Goal: Information Seeking & Learning: Learn about a topic

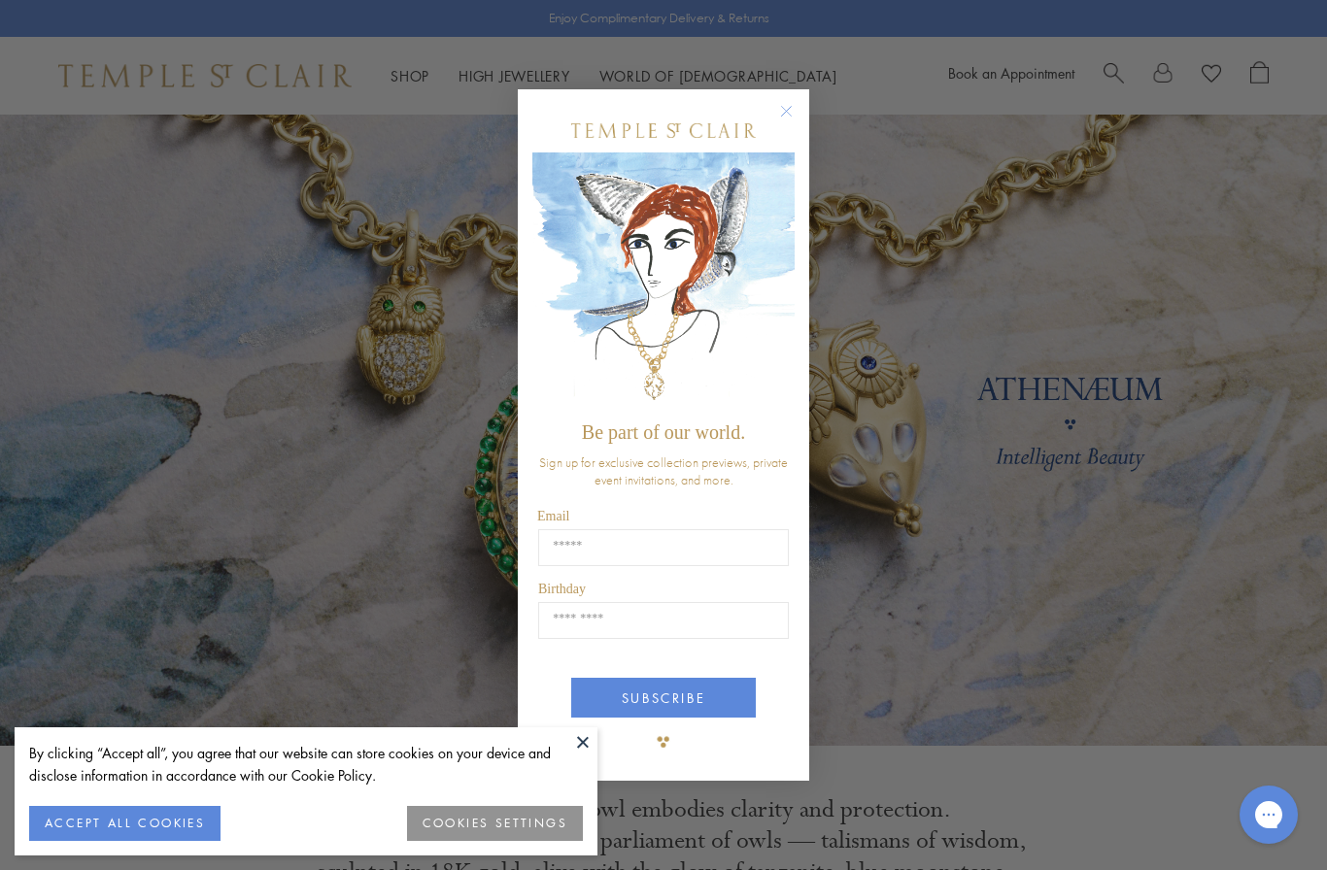
click at [796, 114] on circle "Close dialog" at bounding box center [786, 111] width 23 height 23
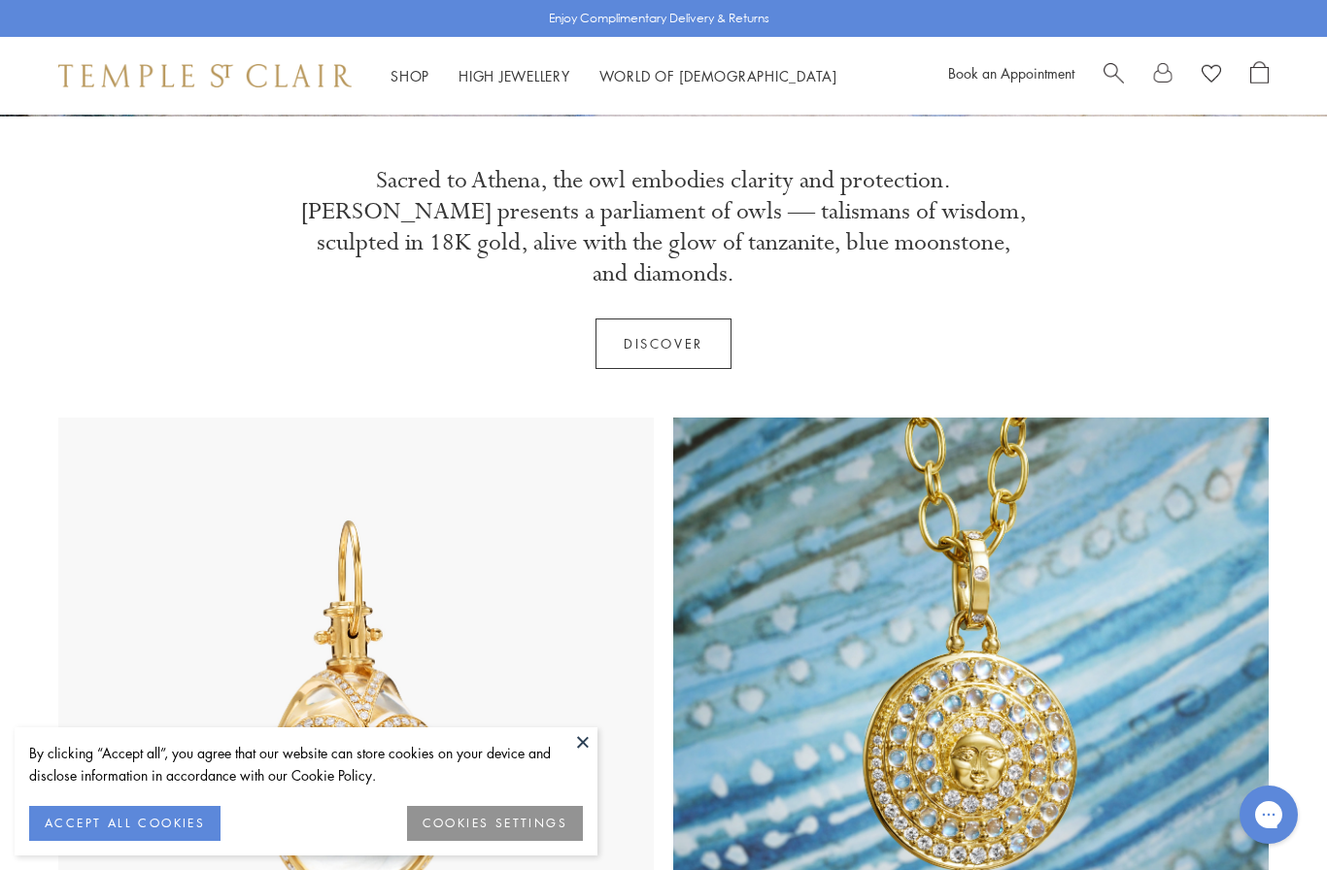
scroll to position [603, 0]
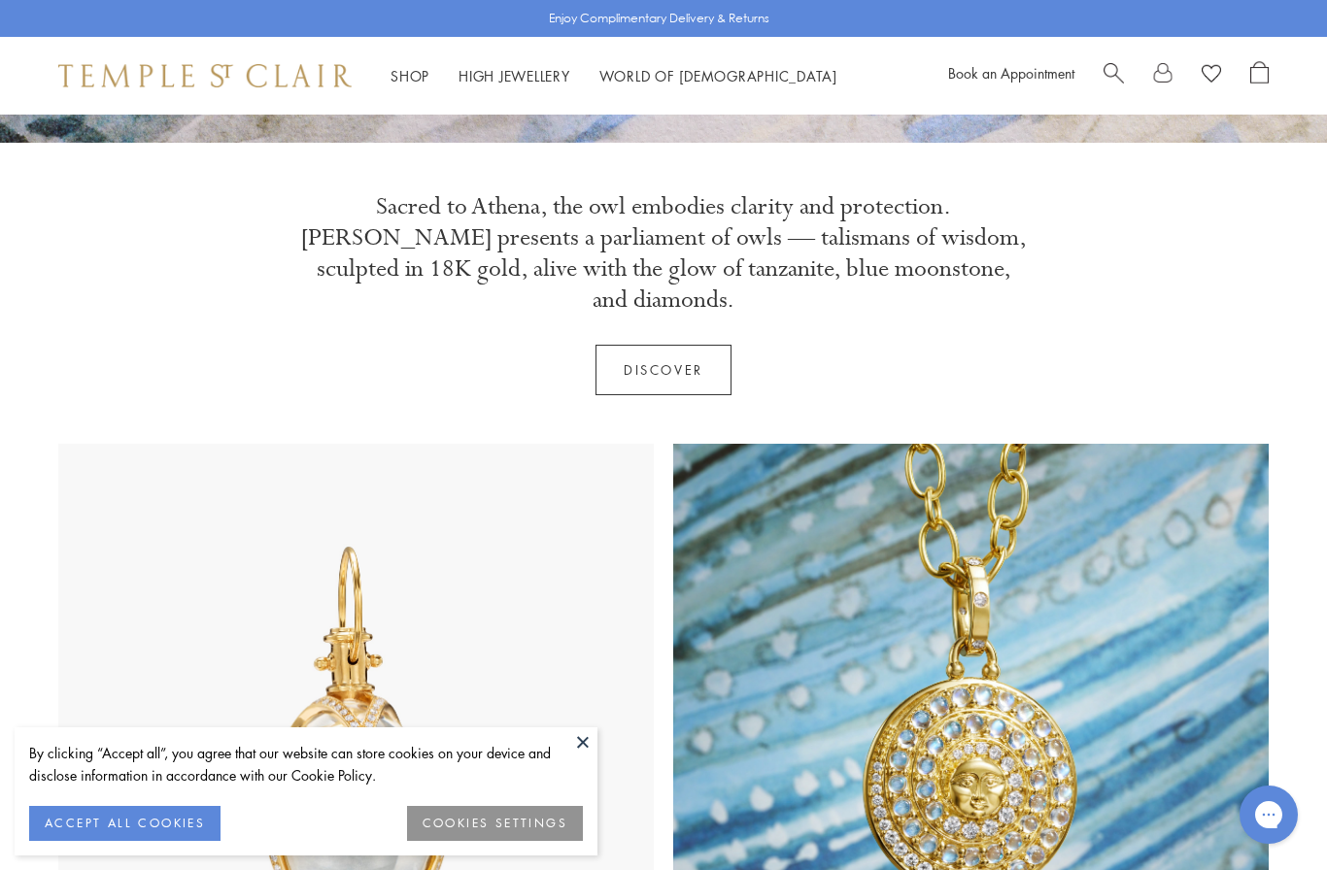
click at [662, 345] on link "Discover" at bounding box center [664, 370] width 136 height 51
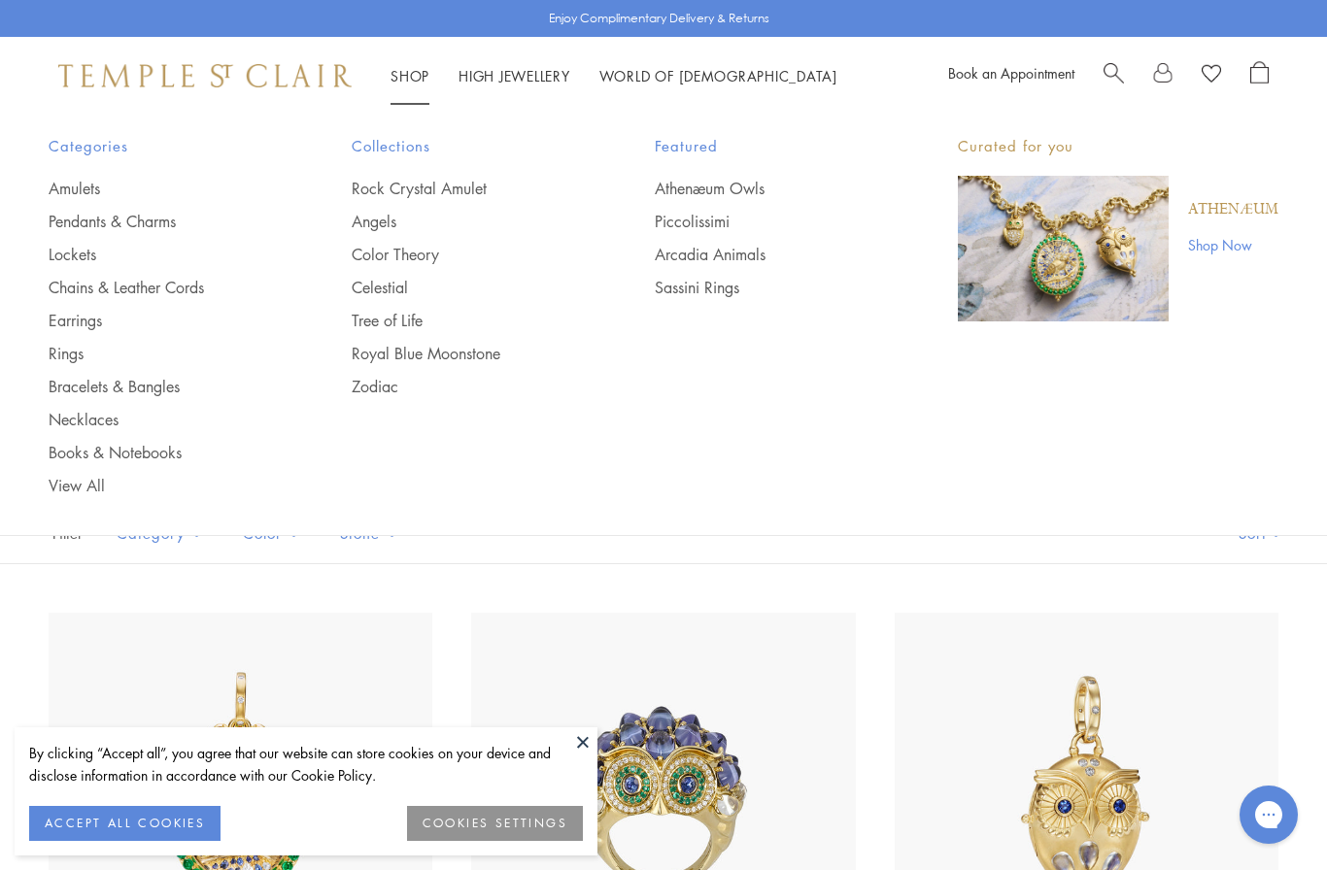
click at [215, 68] on img at bounding box center [204, 75] width 293 height 23
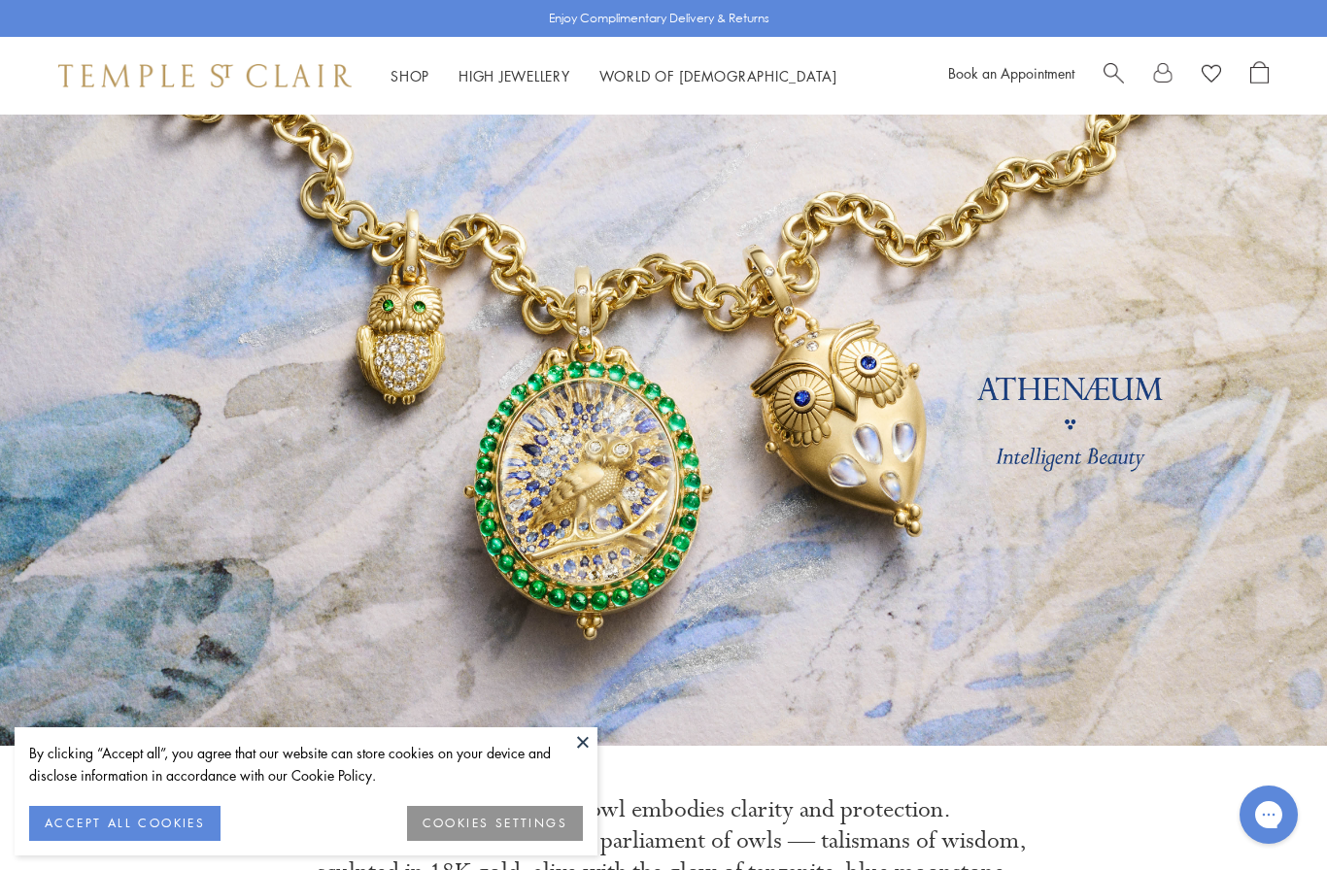
click at [592, 735] on button at bounding box center [582, 742] width 29 height 29
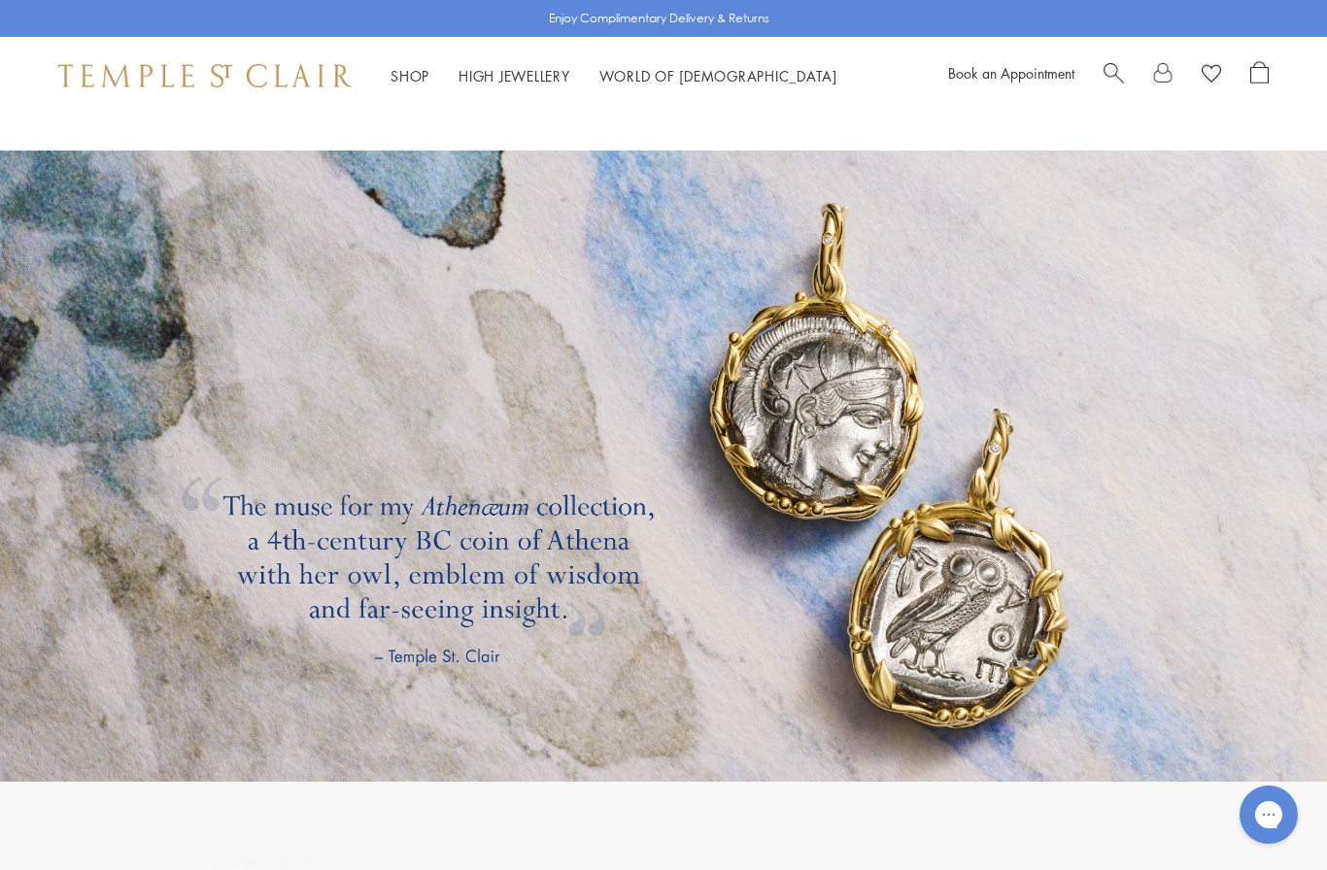
scroll to position [2941, 0]
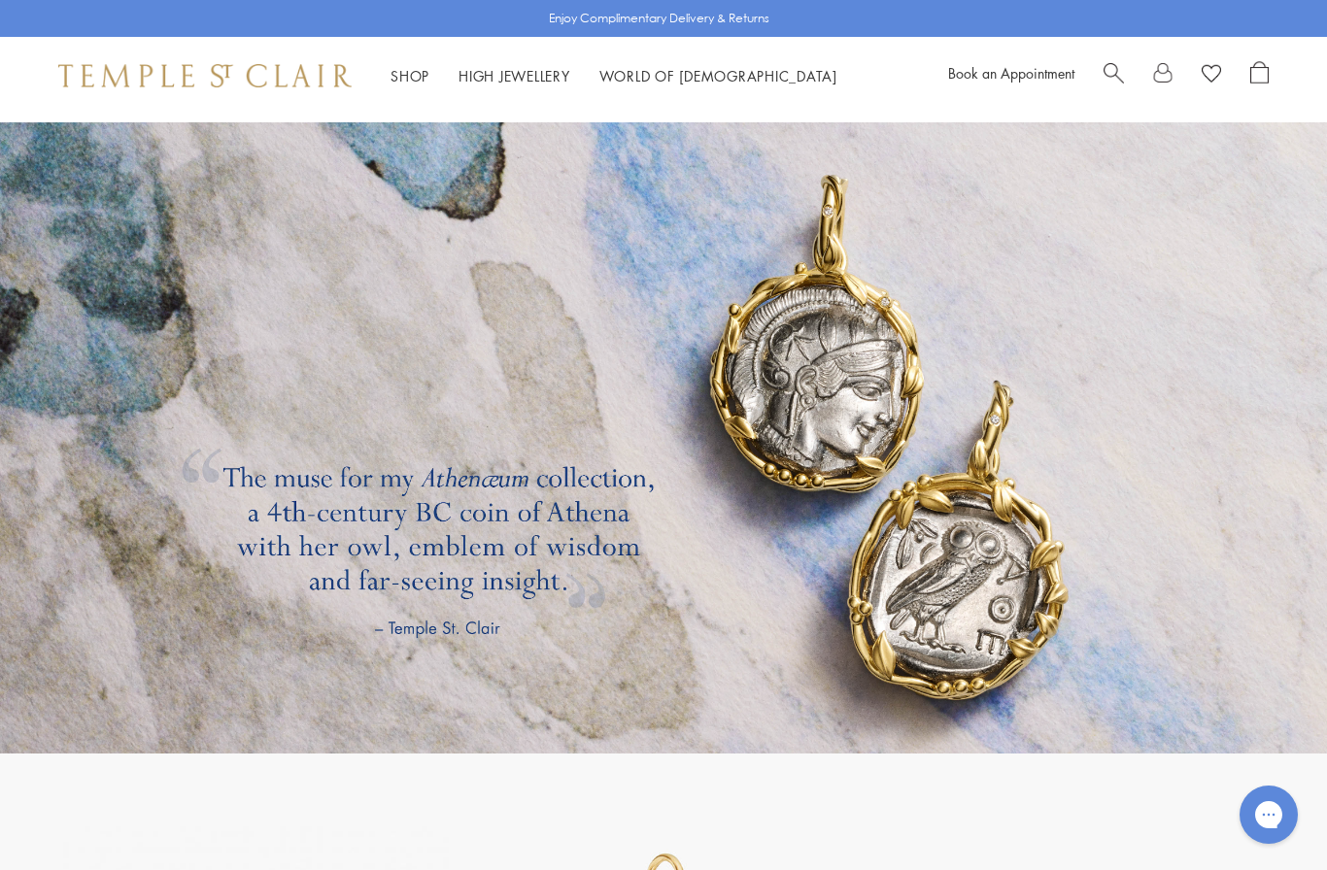
click at [959, 591] on link at bounding box center [663, 437] width 1327 height 631
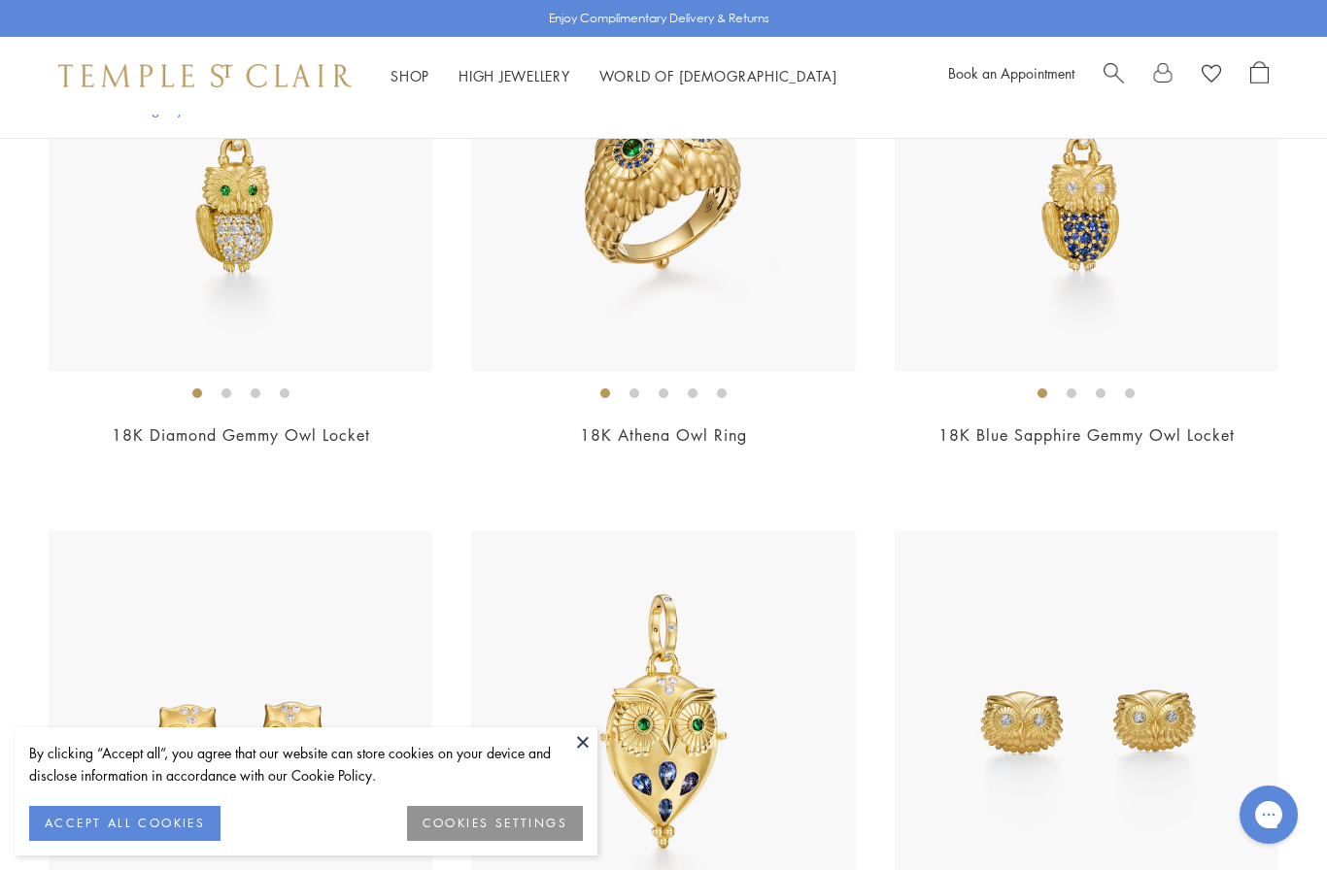
scroll to position [2257, 0]
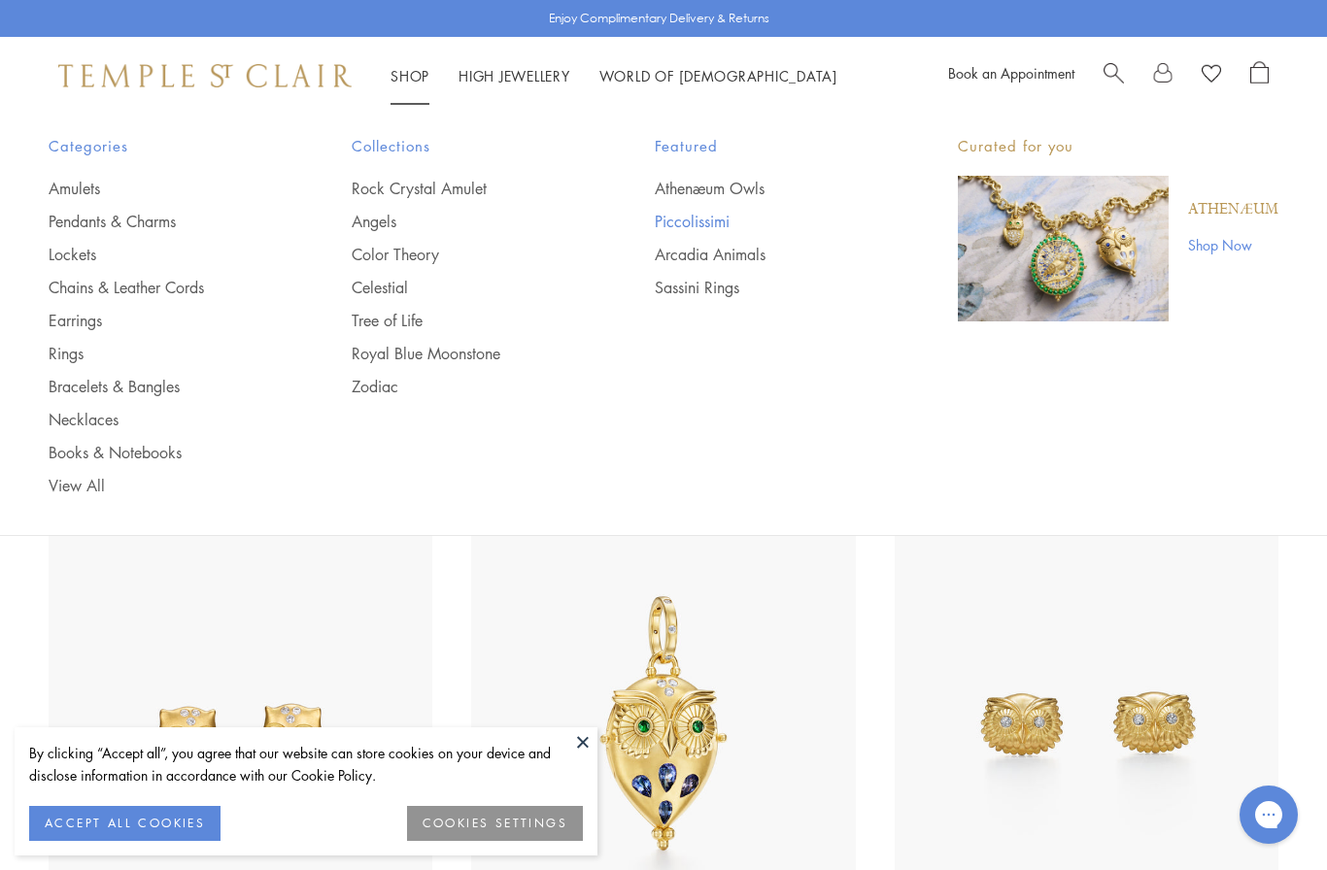
click at [699, 216] on link "Piccolissimi" at bounding box center [767, 221] width 225 height 21
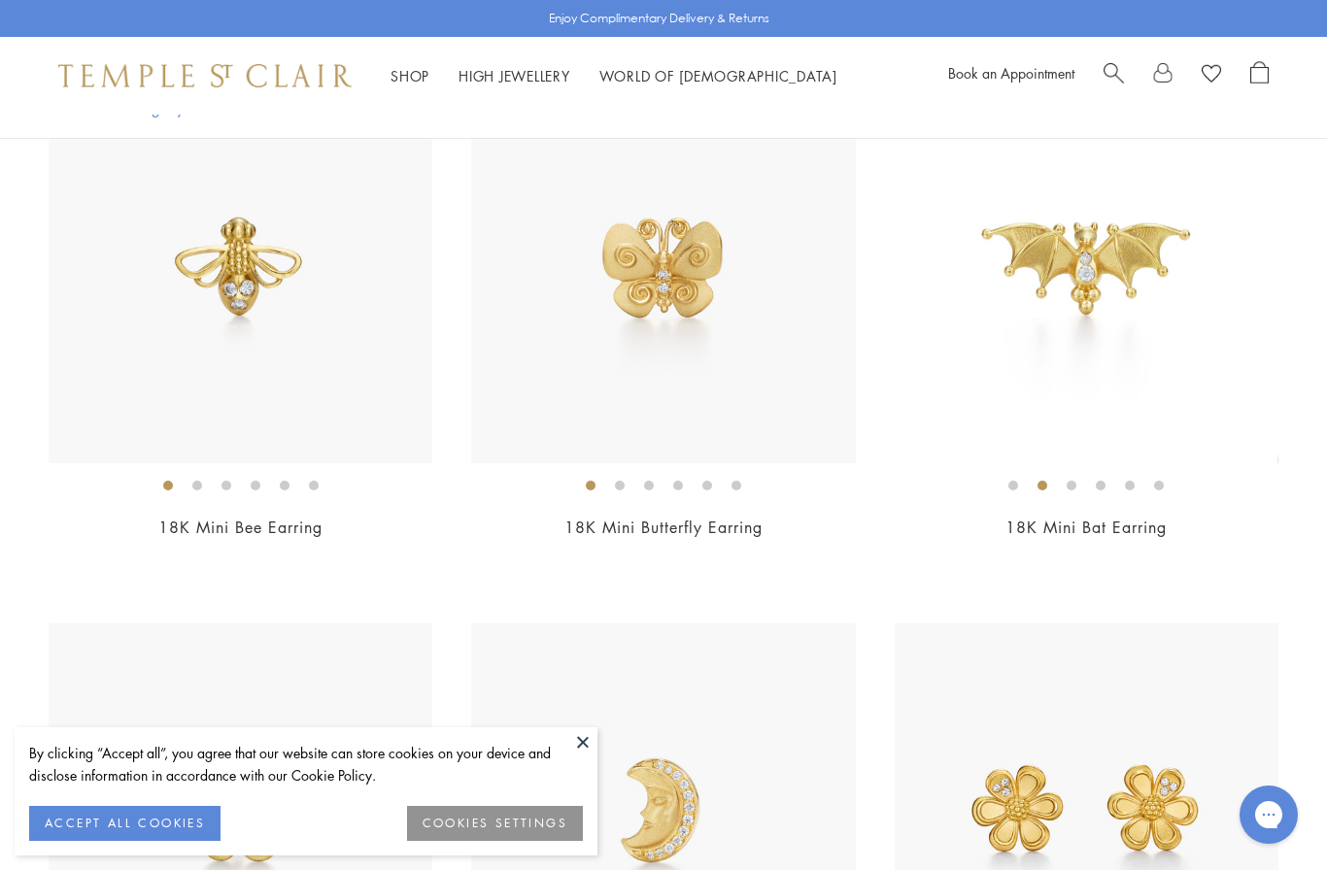
scroll to position [350, 0]
click at [1129, 278] on img at bounding box center [1087, 273] width 384 height 384
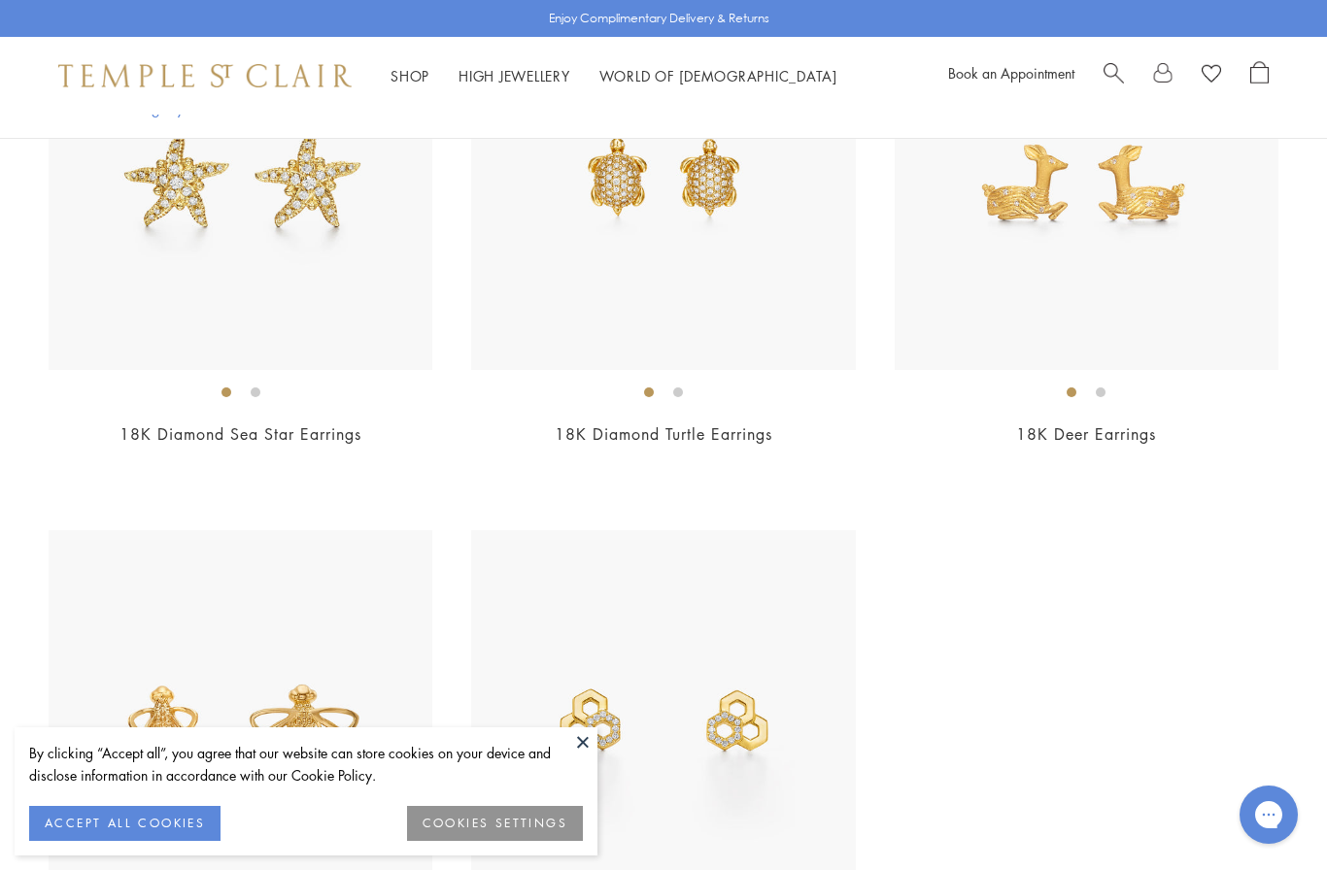
scroll to position [3960, 0]
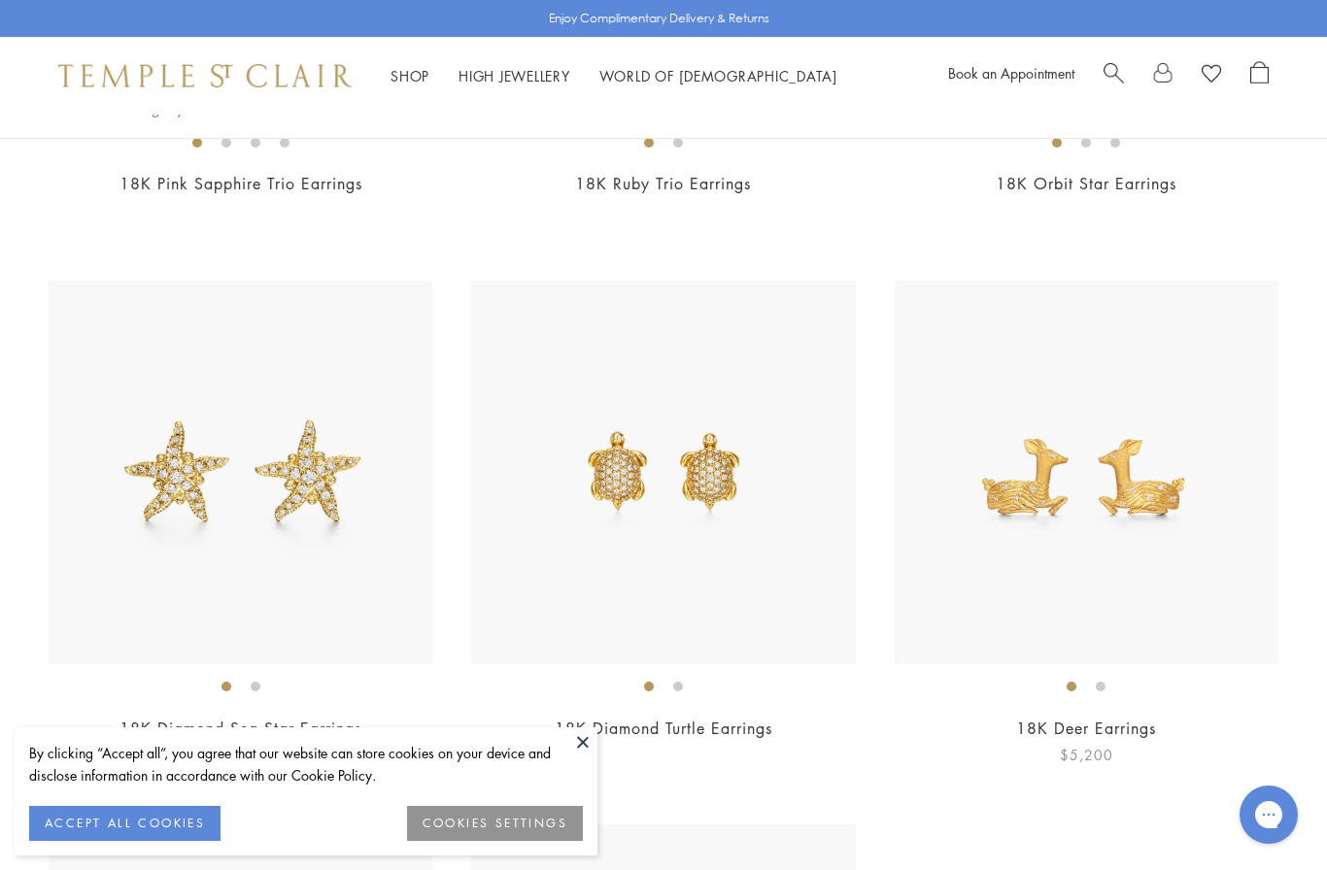
click at [1195, 592] on img at bounding box center [1087, 473] width 384 height 384
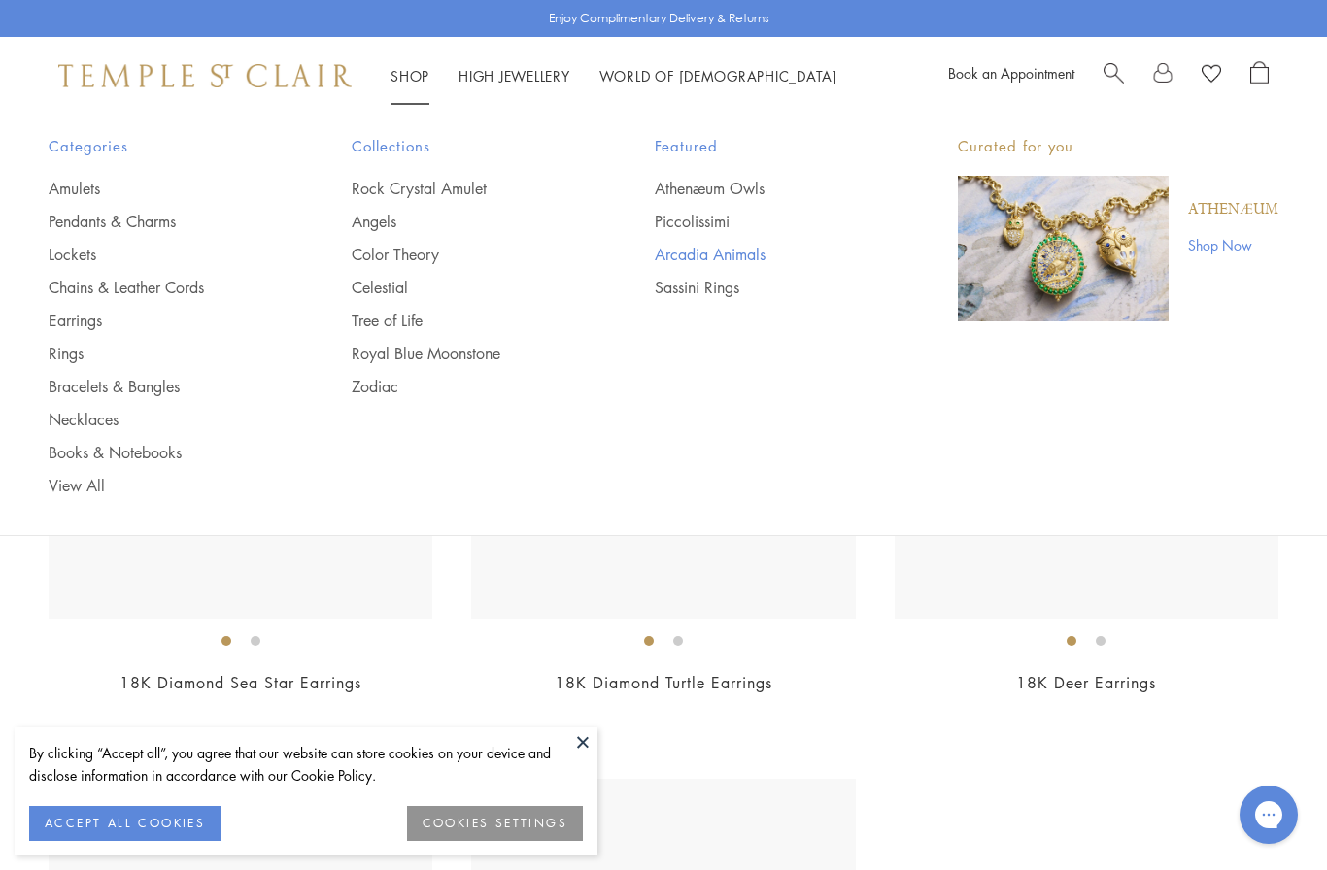
click at [751, 247] on link "Arcadia Animals" at bounding box center [767, 254] width 225 height 21
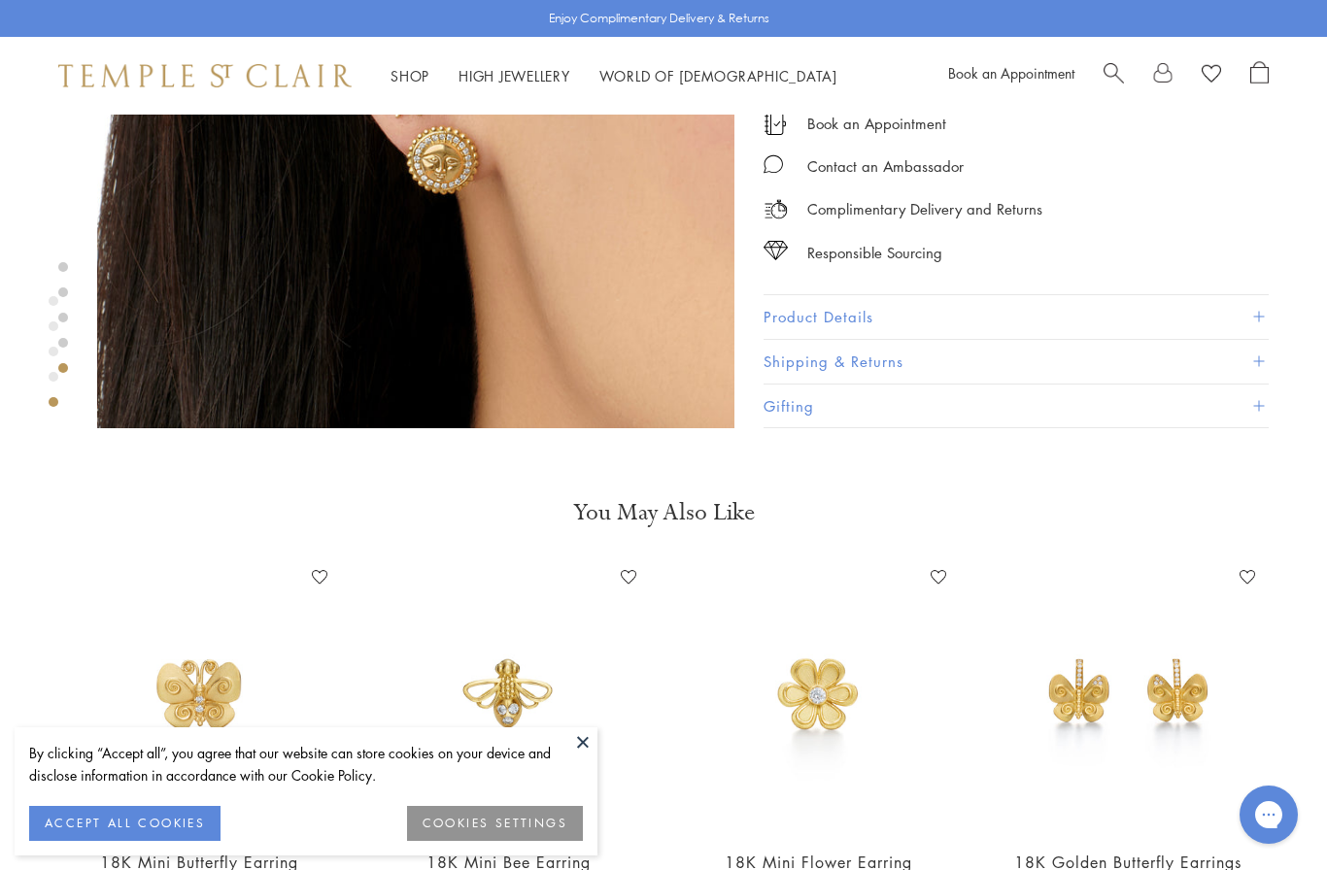
scroll to position [2967, 0]
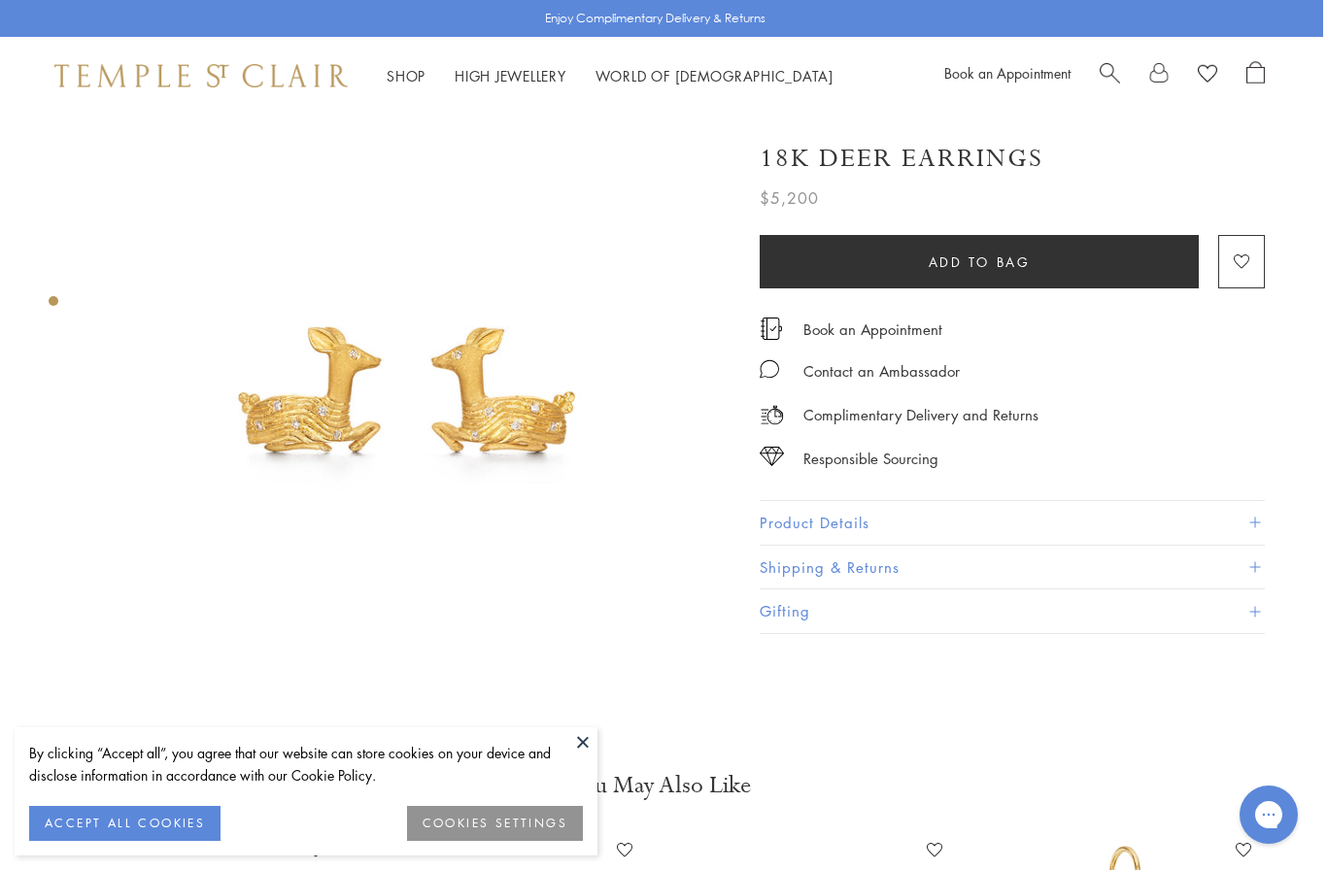
scroll to position [0, 4]
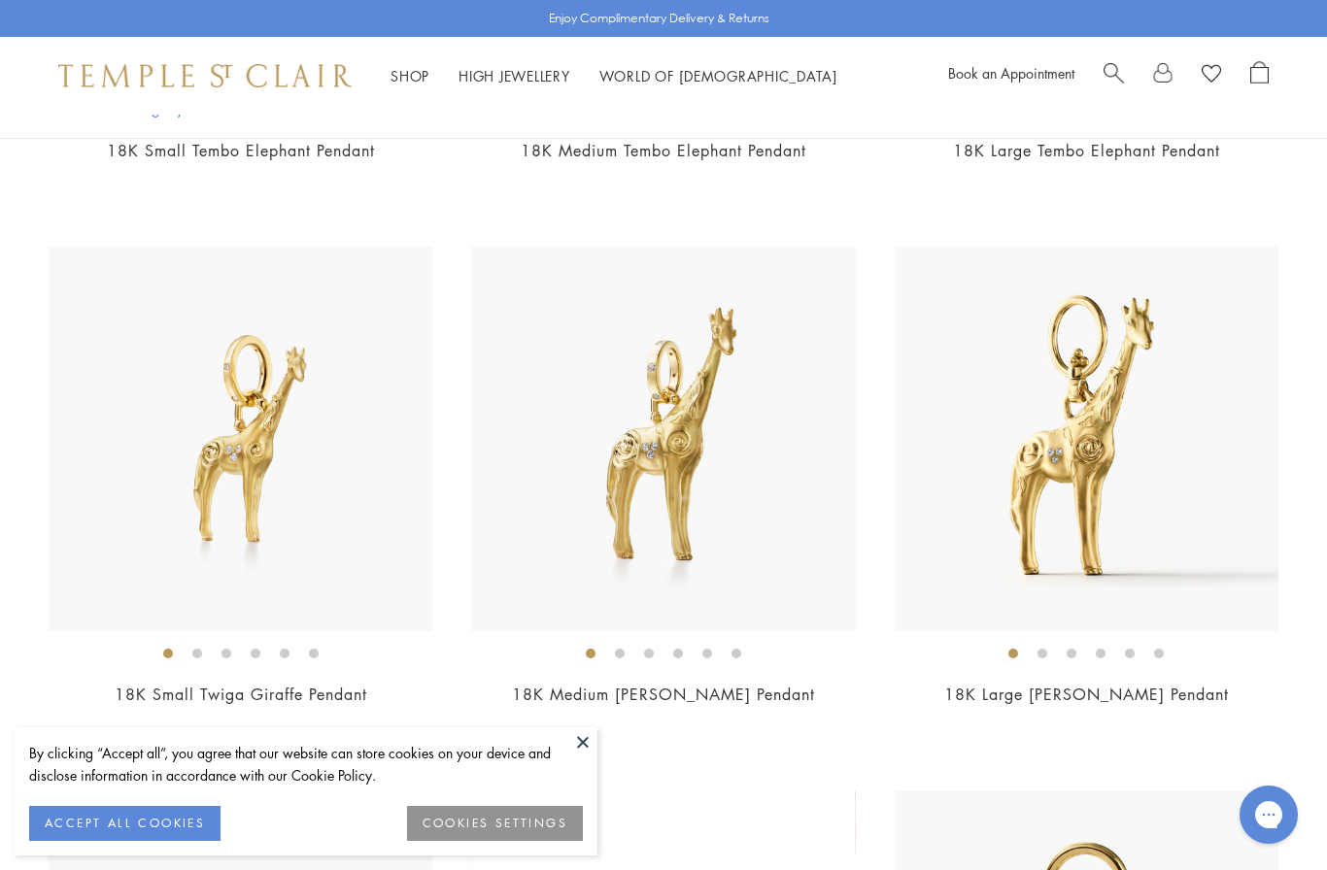
scroll to position [1430, 0]
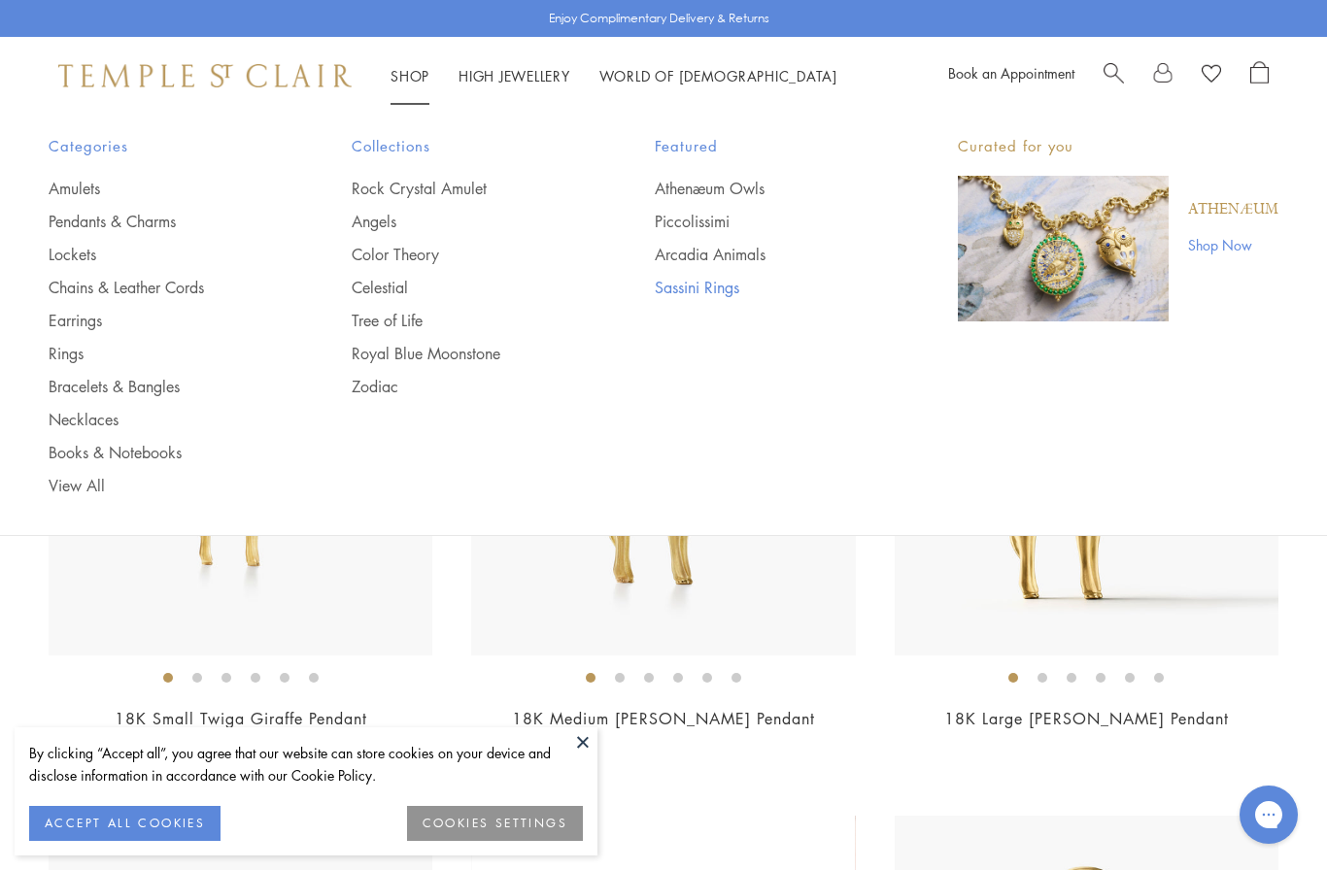
click at [737, 290] on link "Sassini Rings" at bounding box center [767, 287] width 225 height 21
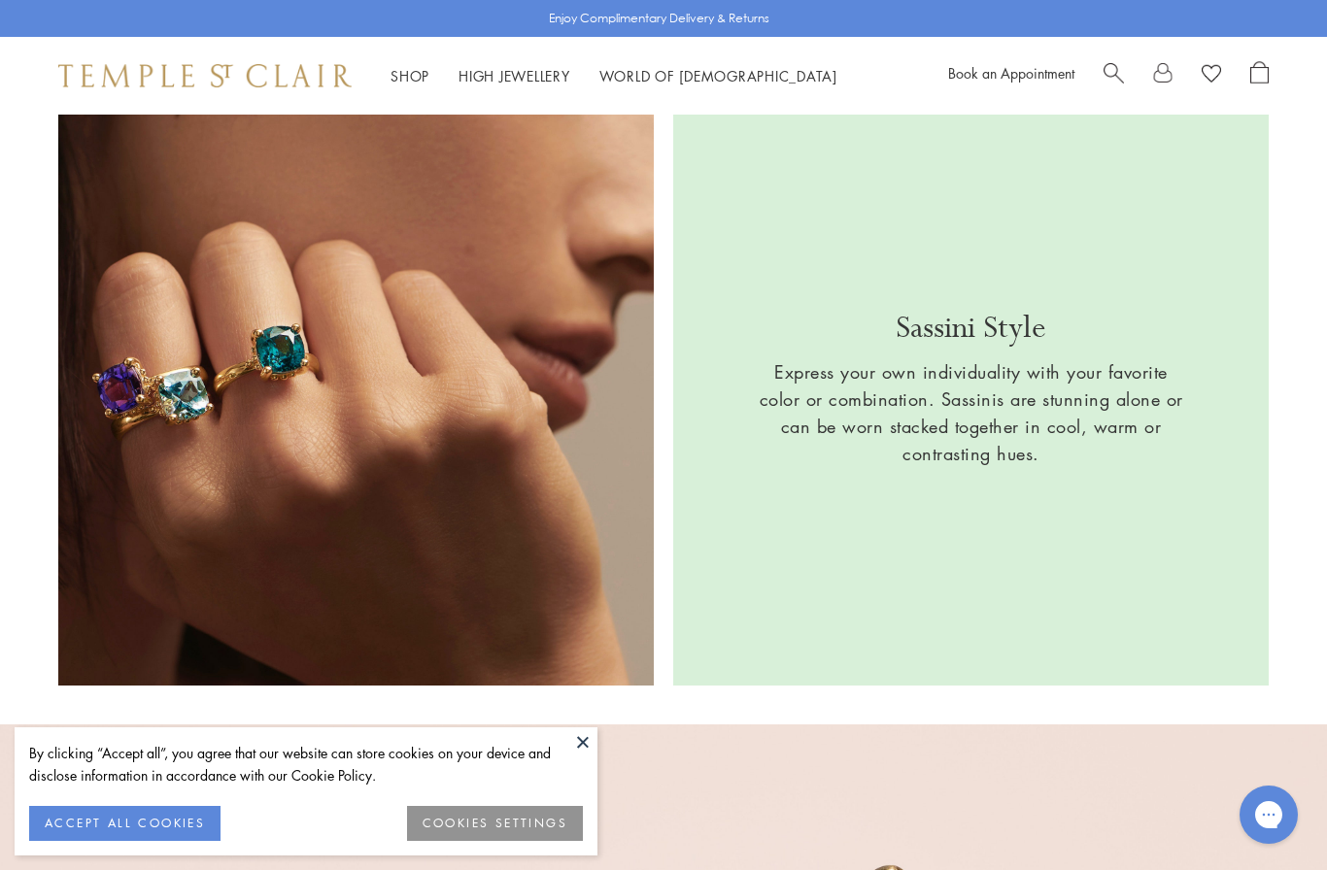
scroll to position [2295, 0]
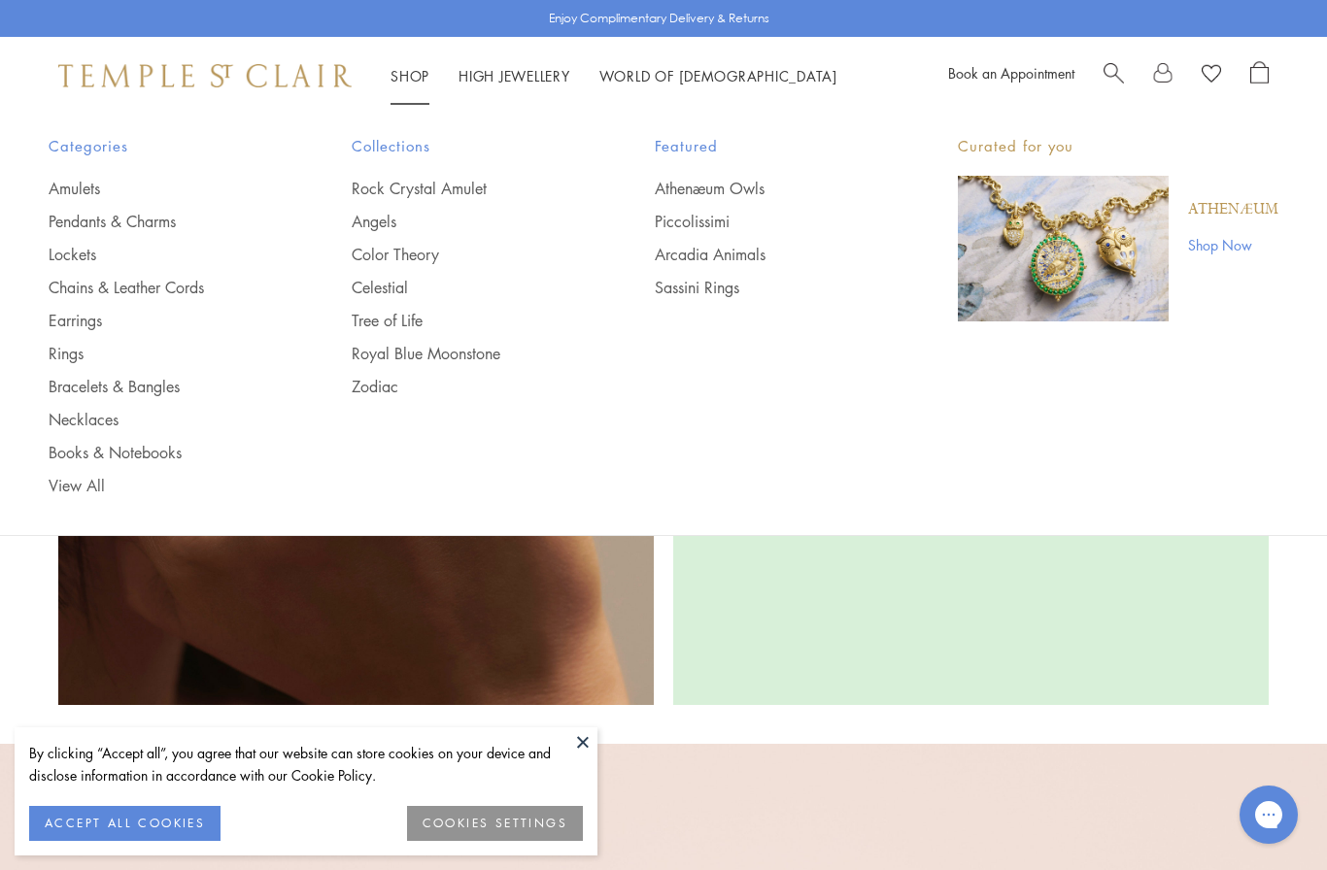
click at [400, 137] on span "Collections" at bounding box center [464, 146] width 225 height 24
click at [465, 178] on link "Rock Crystal Amulet" at bounding box center [464, 188] width 225 height 21
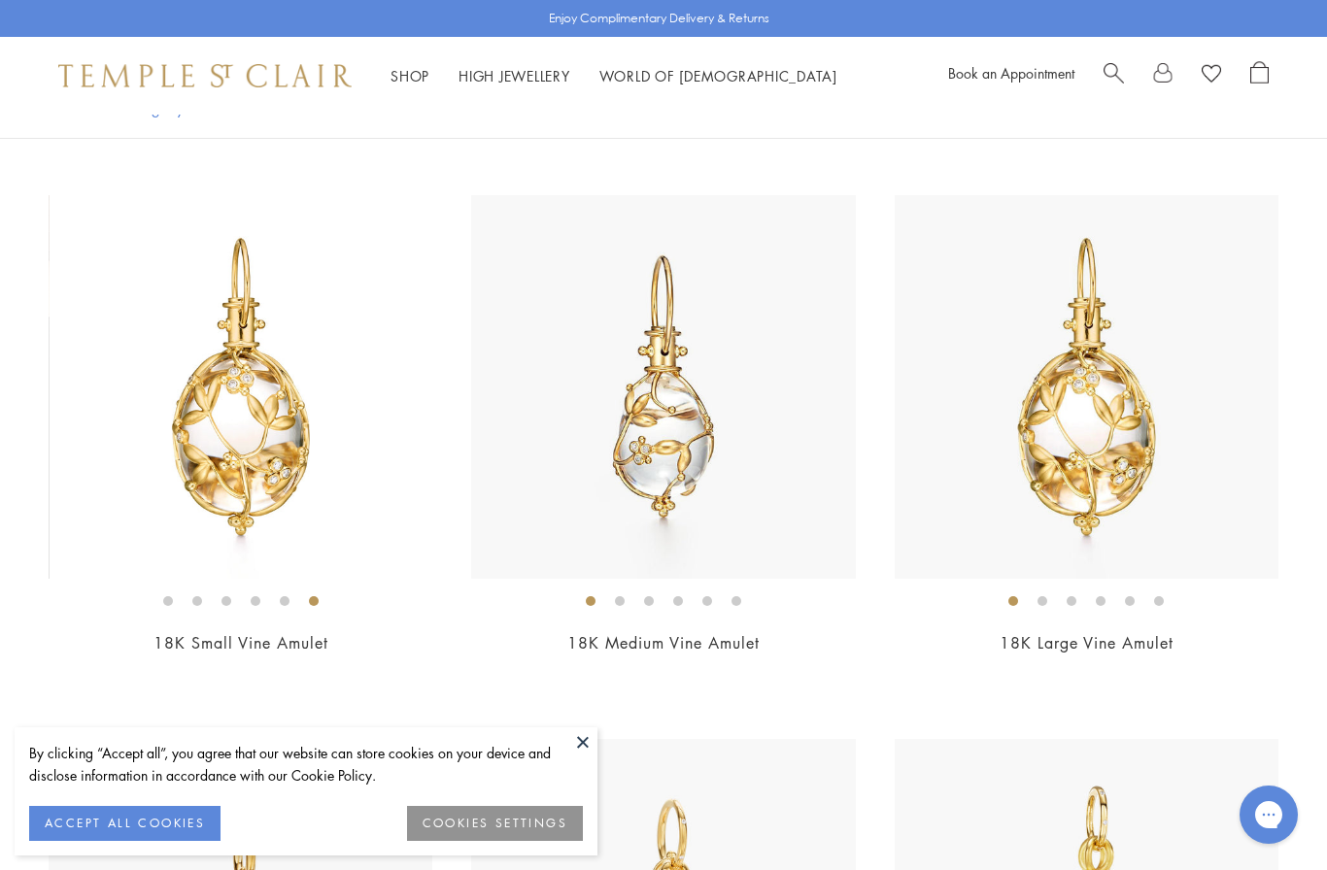
scroll to position [704, 0]
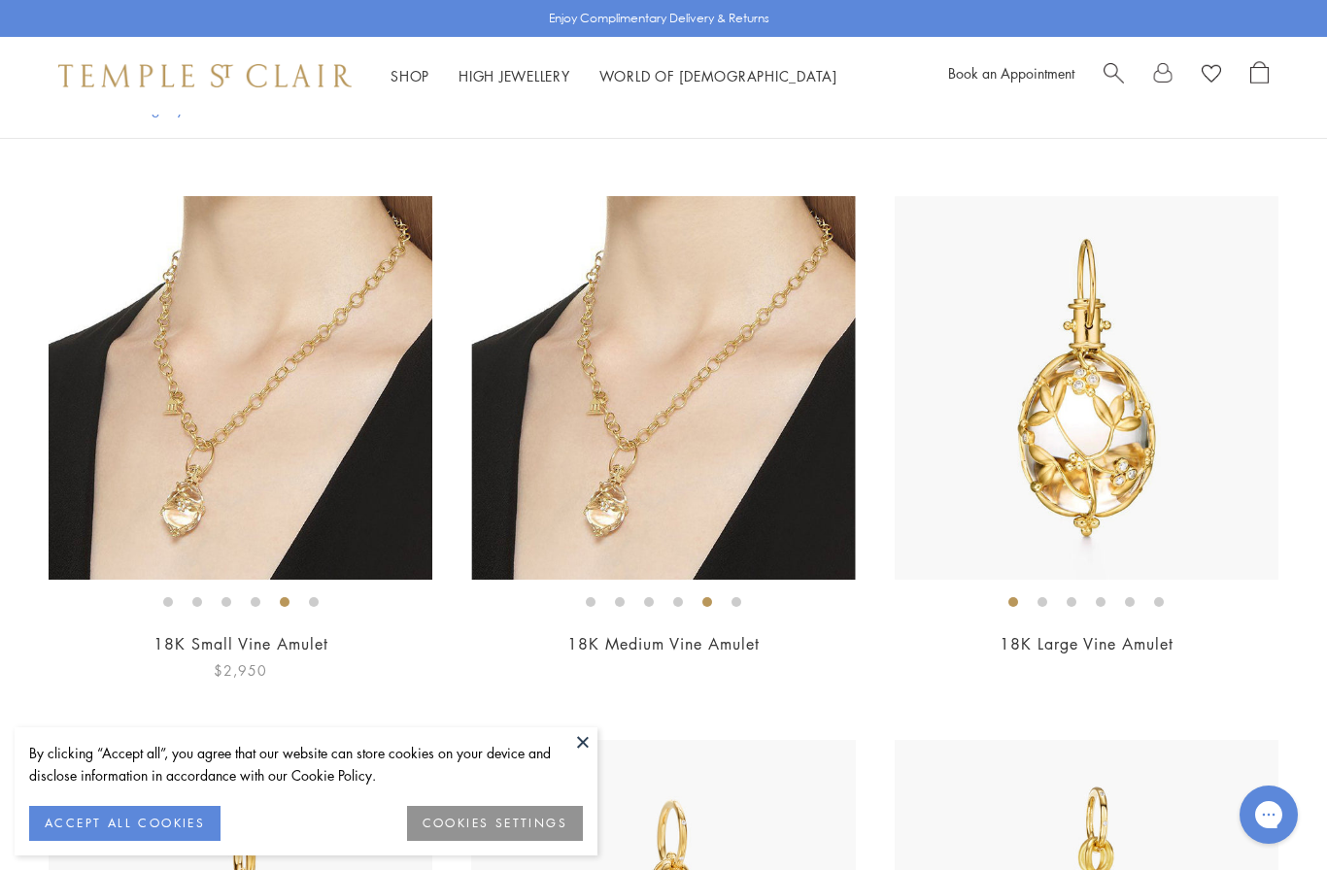
click at [325, 268] on img at bounding box center [241, 388] width 384 height 384
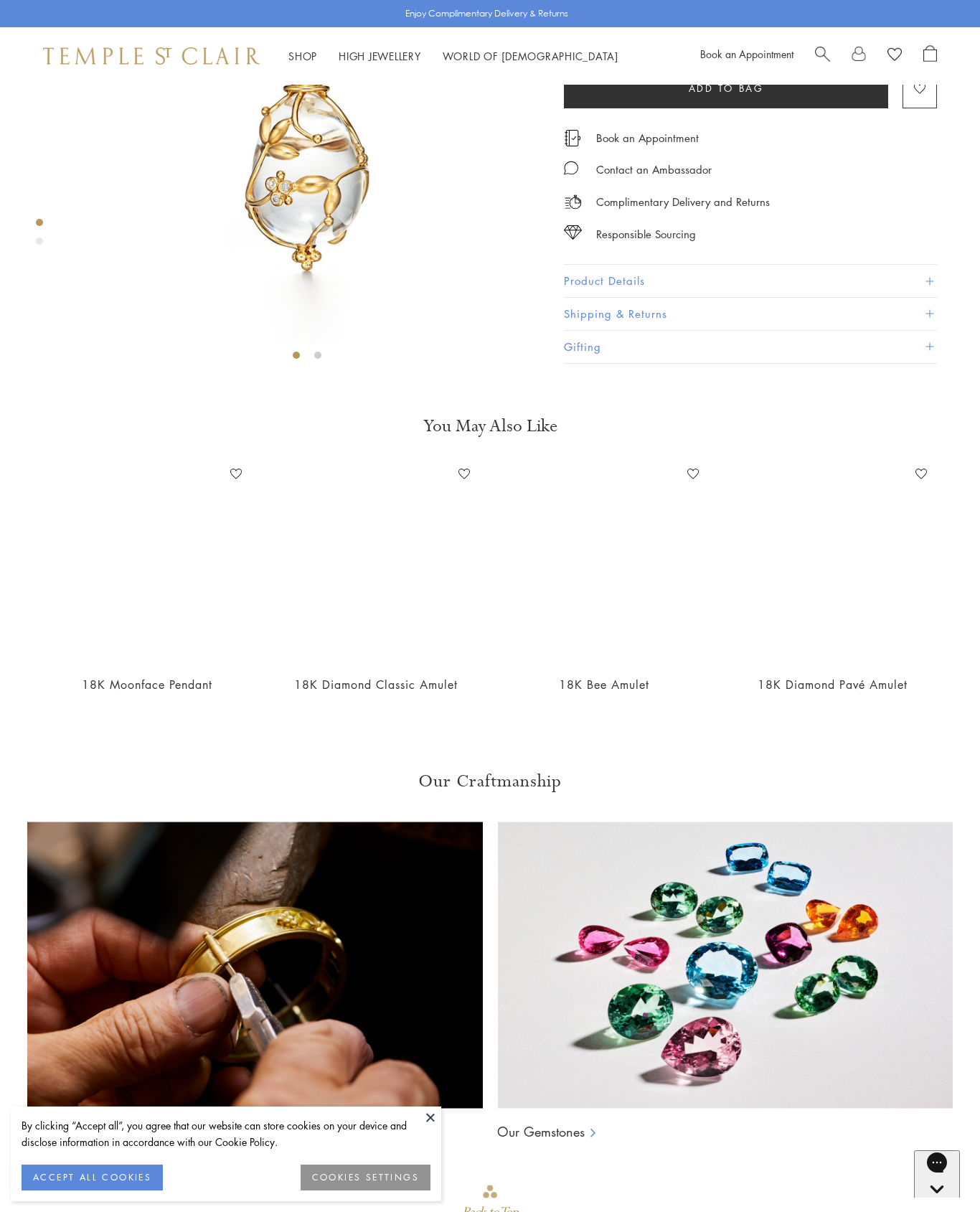
scroll to position [167, 0]
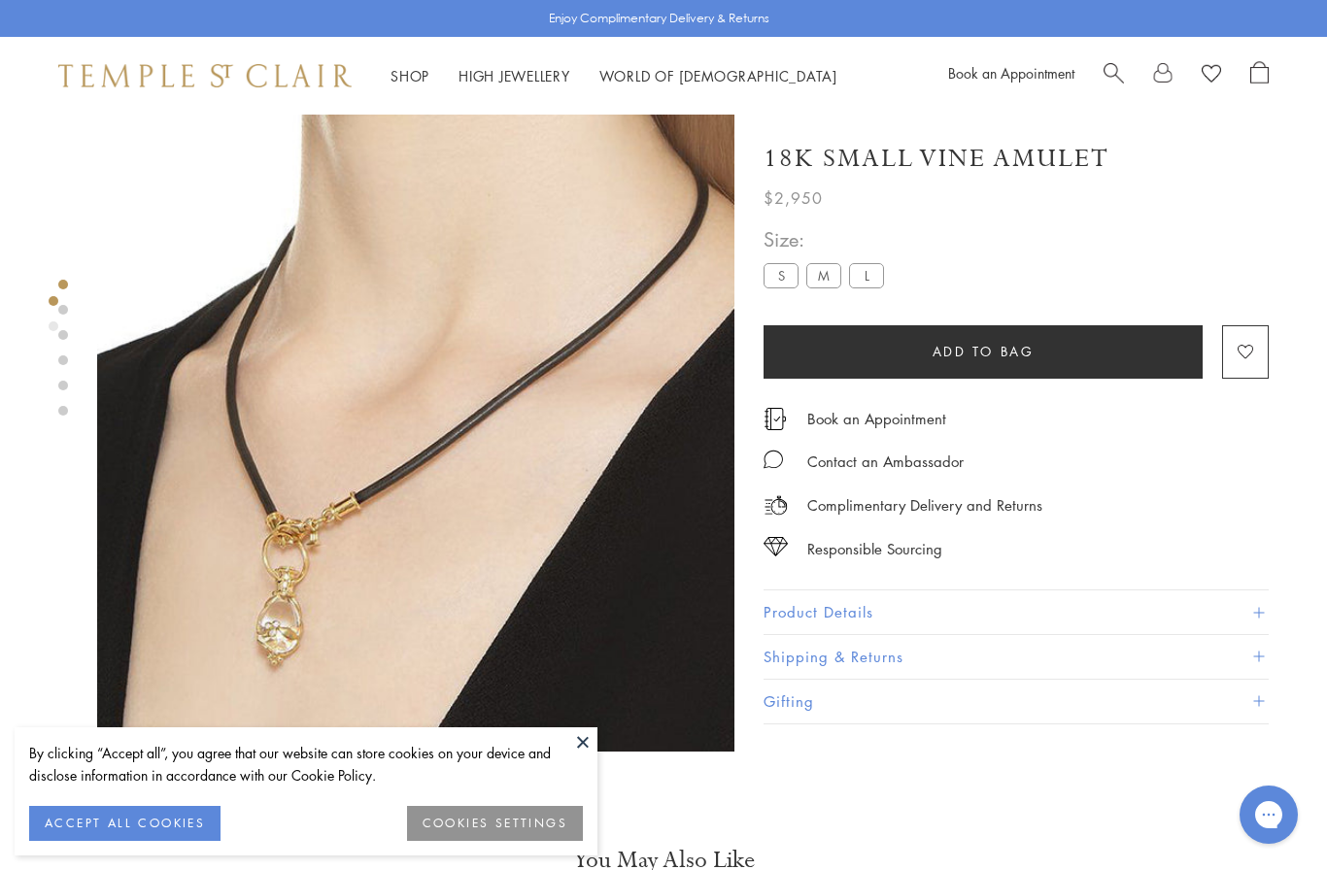
click at [1267, 616] on button "Product Details" at bounding box center [1016, 613] width 505 height 44
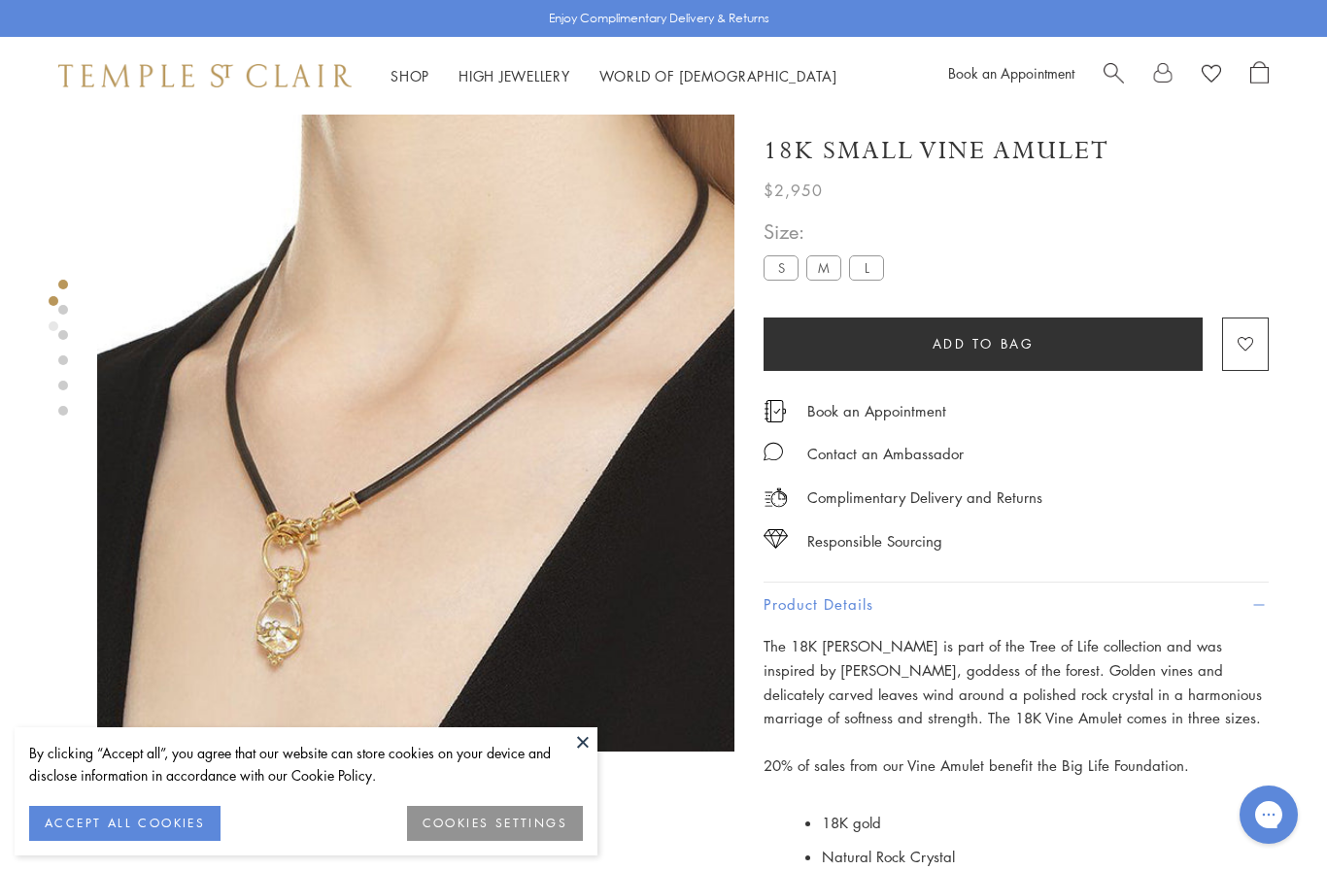
click at [294, 642] on img at bounding box center [415, 433] width 637 height 637
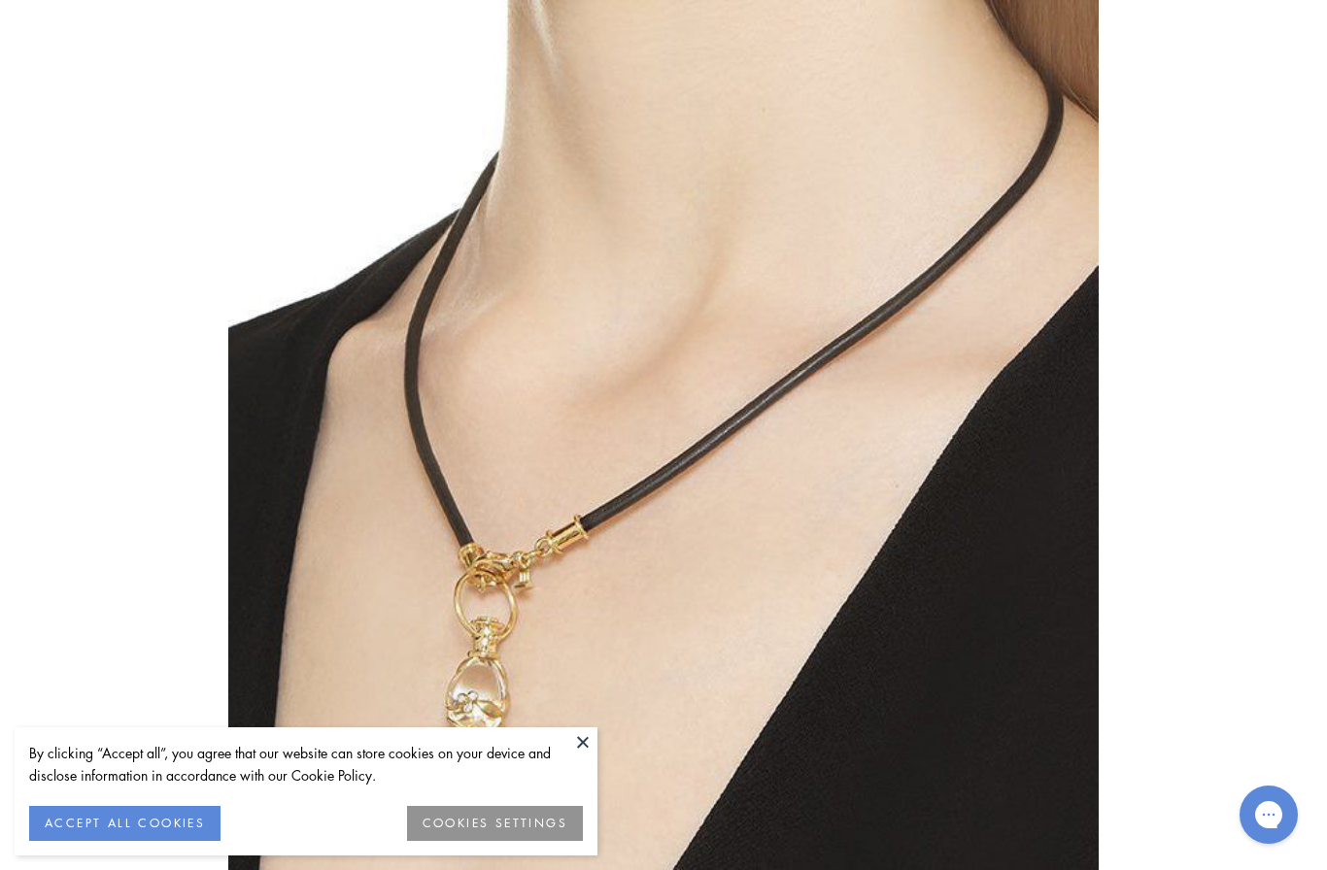
click at [576, 748] on button at bounding box center [582, 742] width 29 height 29
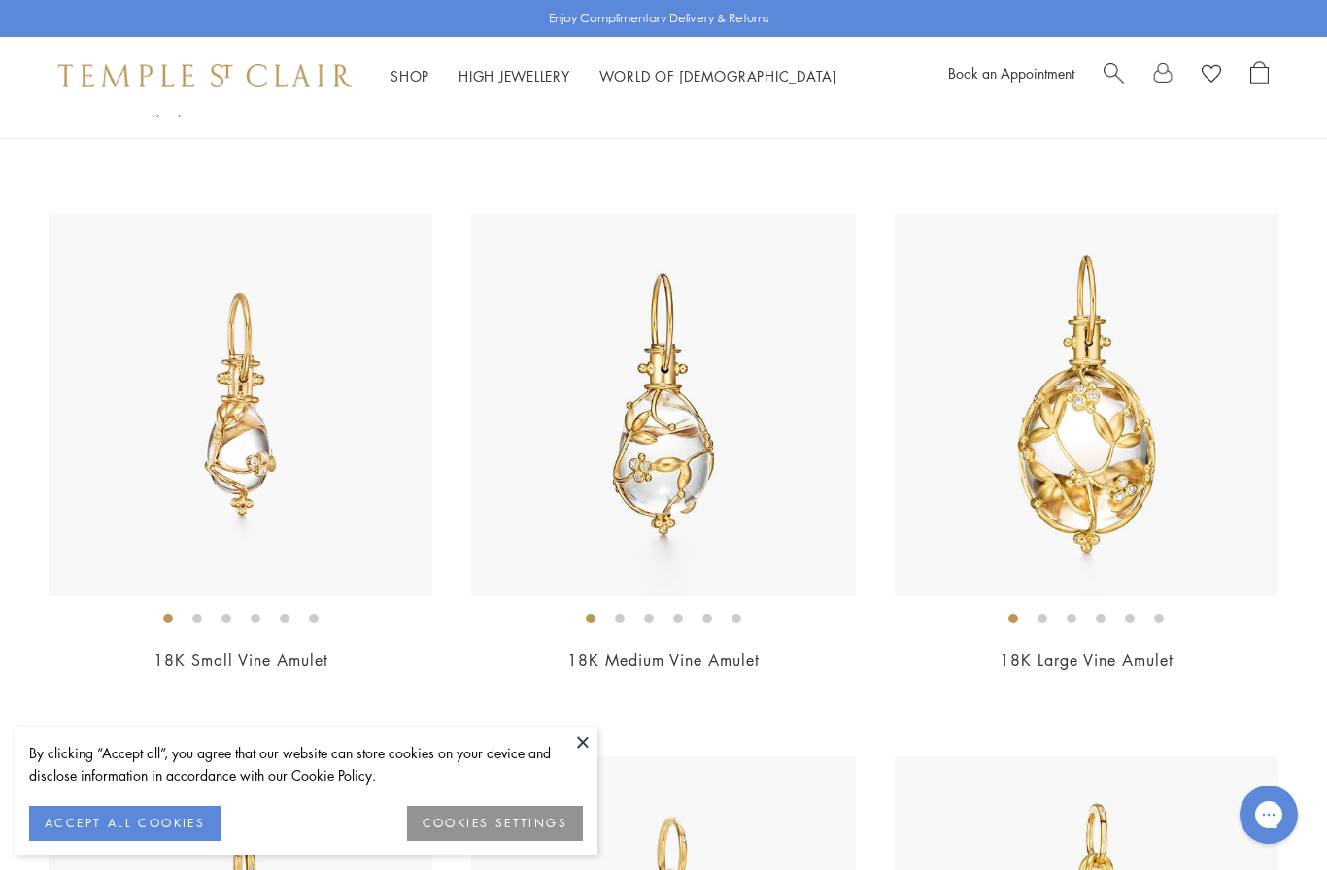
scroll to position [757, 0]
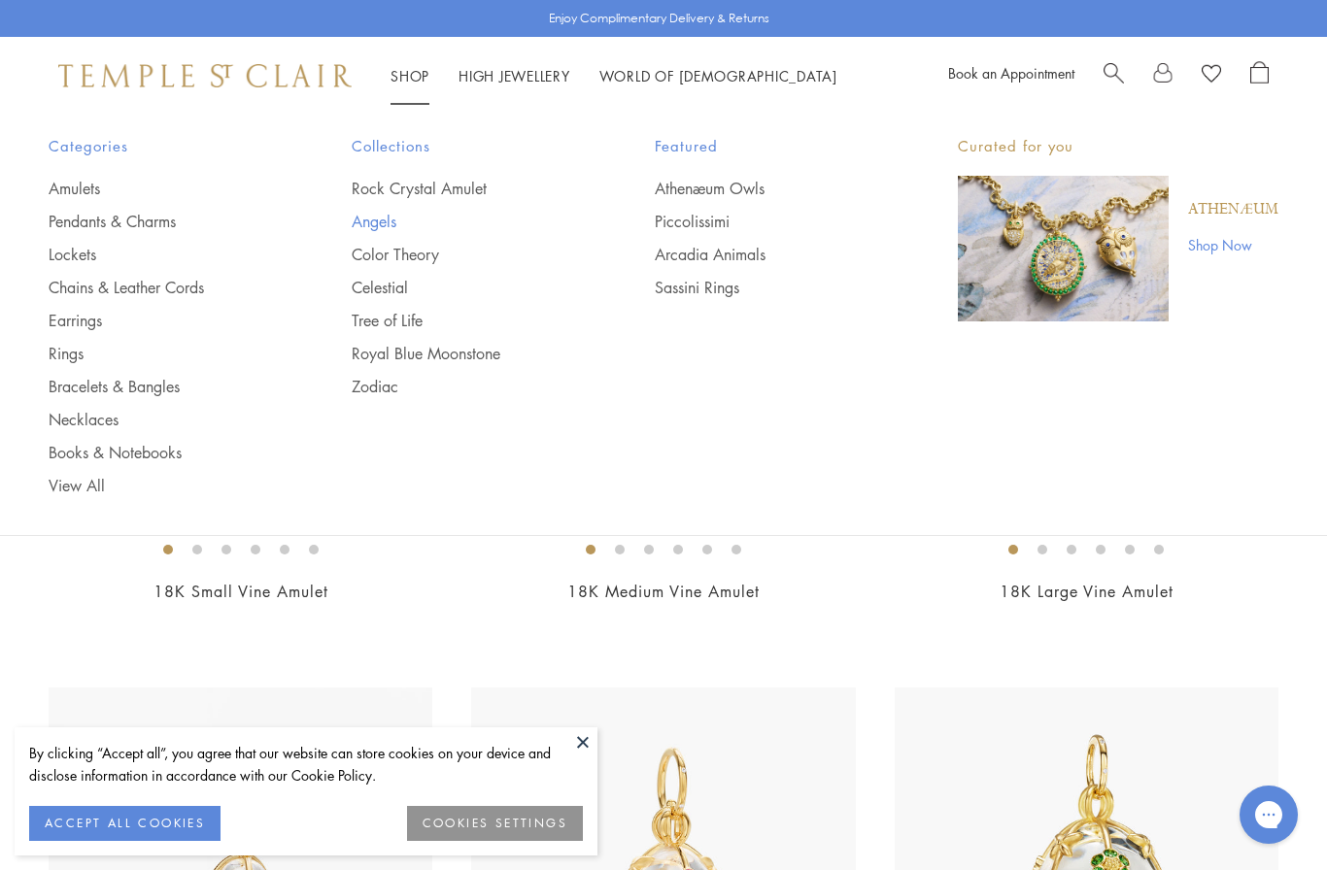
click at [382, 221] on link "Angels" at bounding box center [464, 221] width 225 height 21
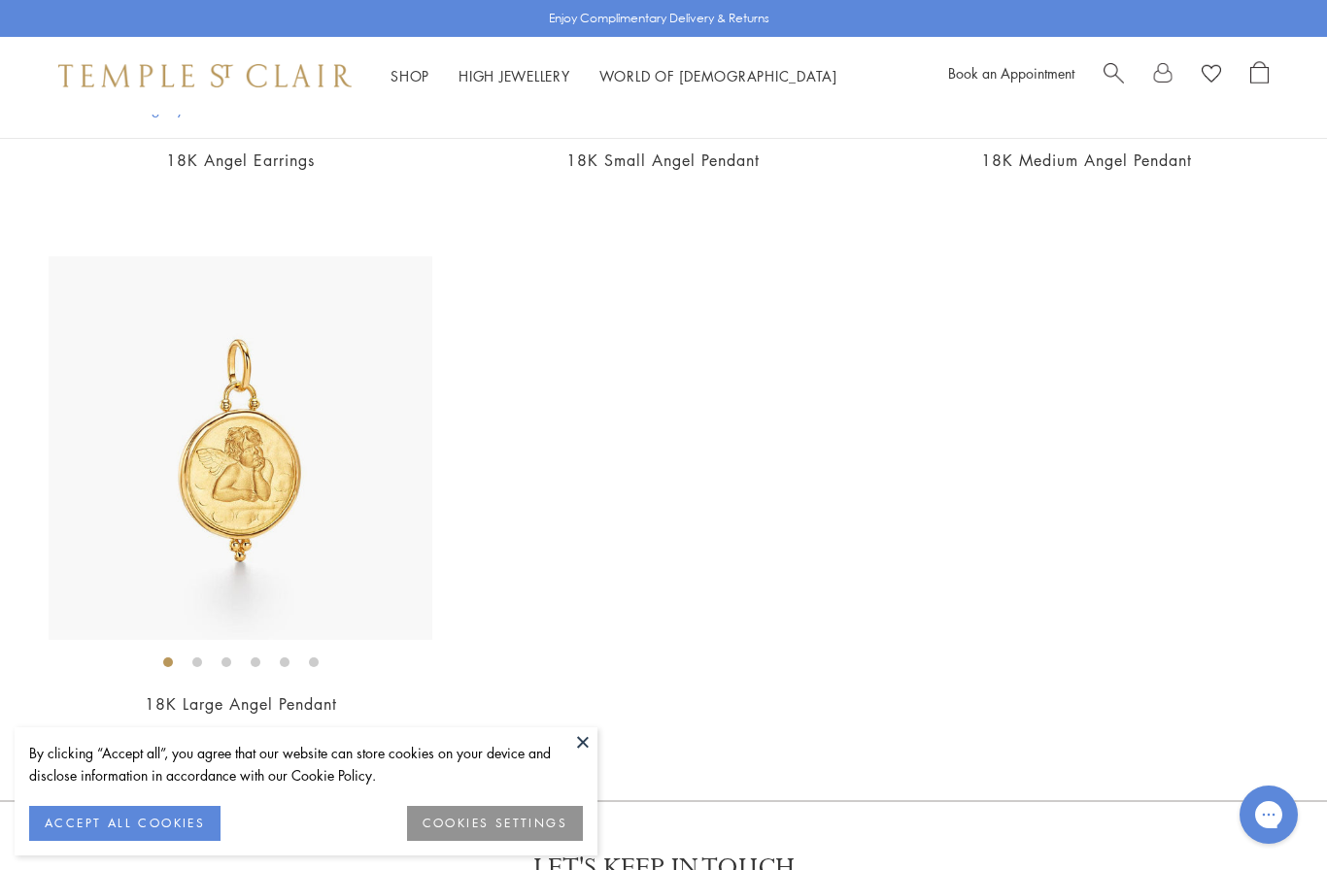
scroll to position [2532, 0]
click at [393, 92] on div "Shop Shop Categories Amulets Pendants & Charms Lockets Chains & Leather Cords E…" at bounding box center [663, 76] width 1327 height 78
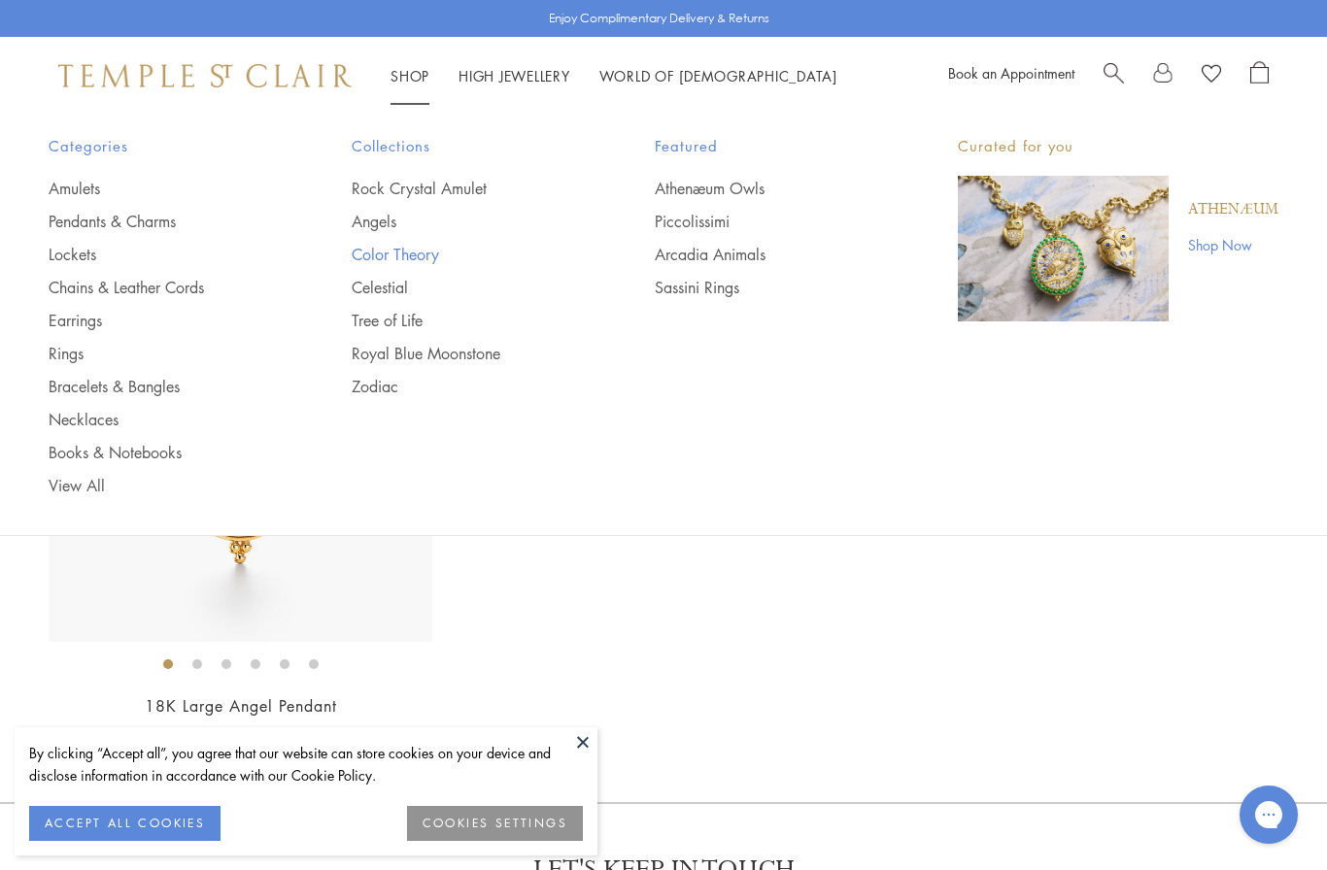
click at [422, 252] on link "Color Theory" at bounding box center [464, 254] width 225 height 21
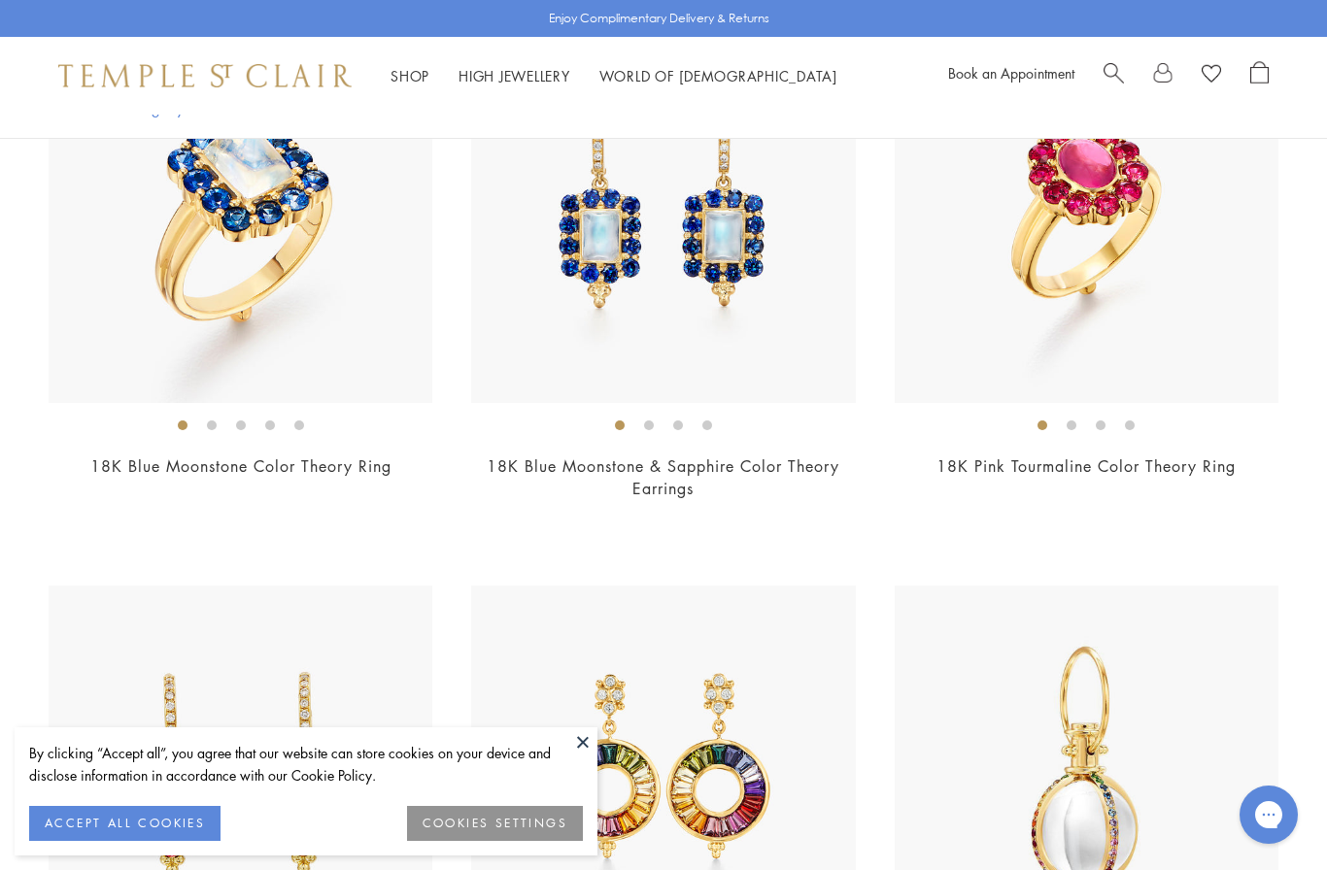
scroll to position [1677, 0]
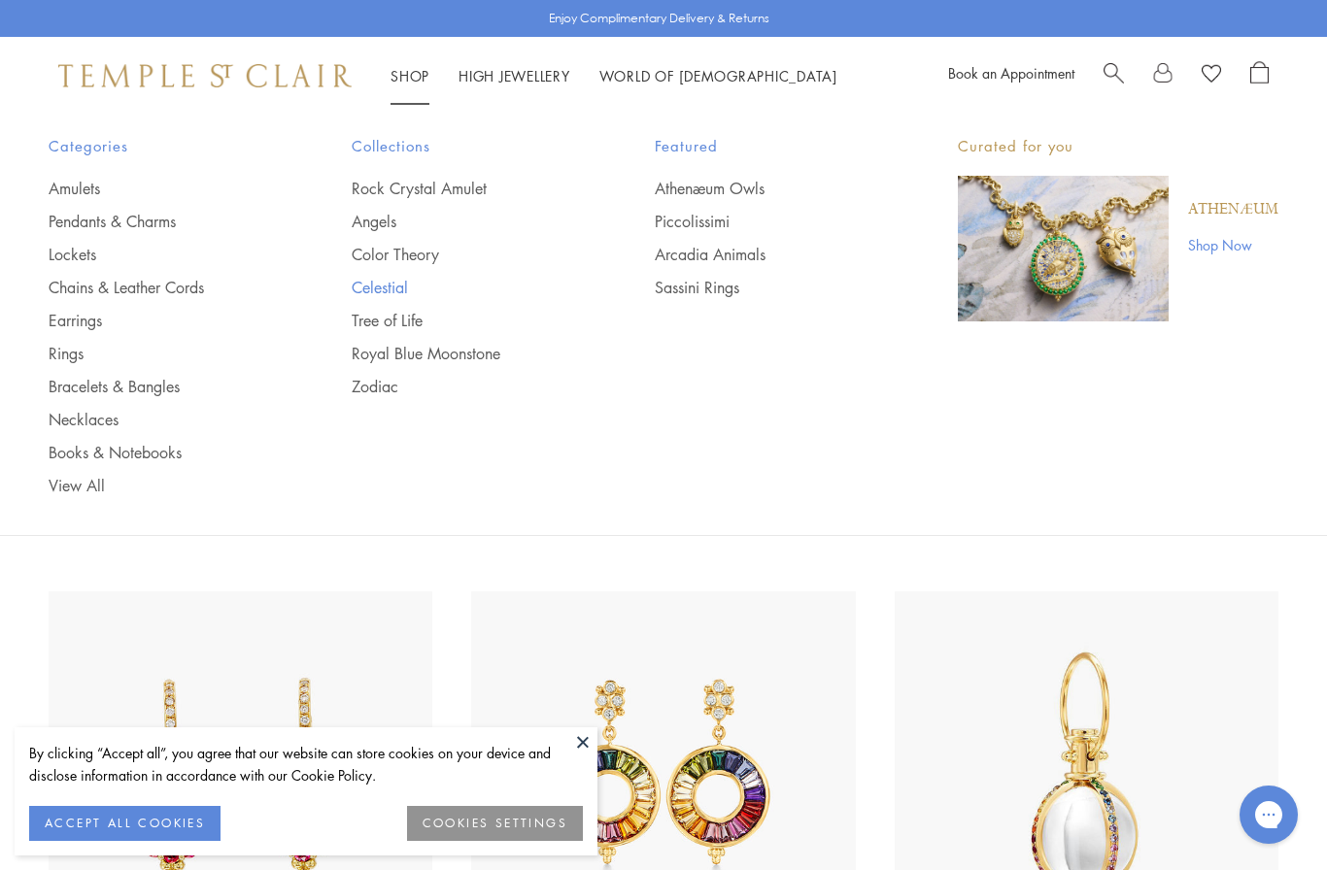
click at [389, 287] on link "Celestial" at bounding box center [464, 287] width 225 height 21
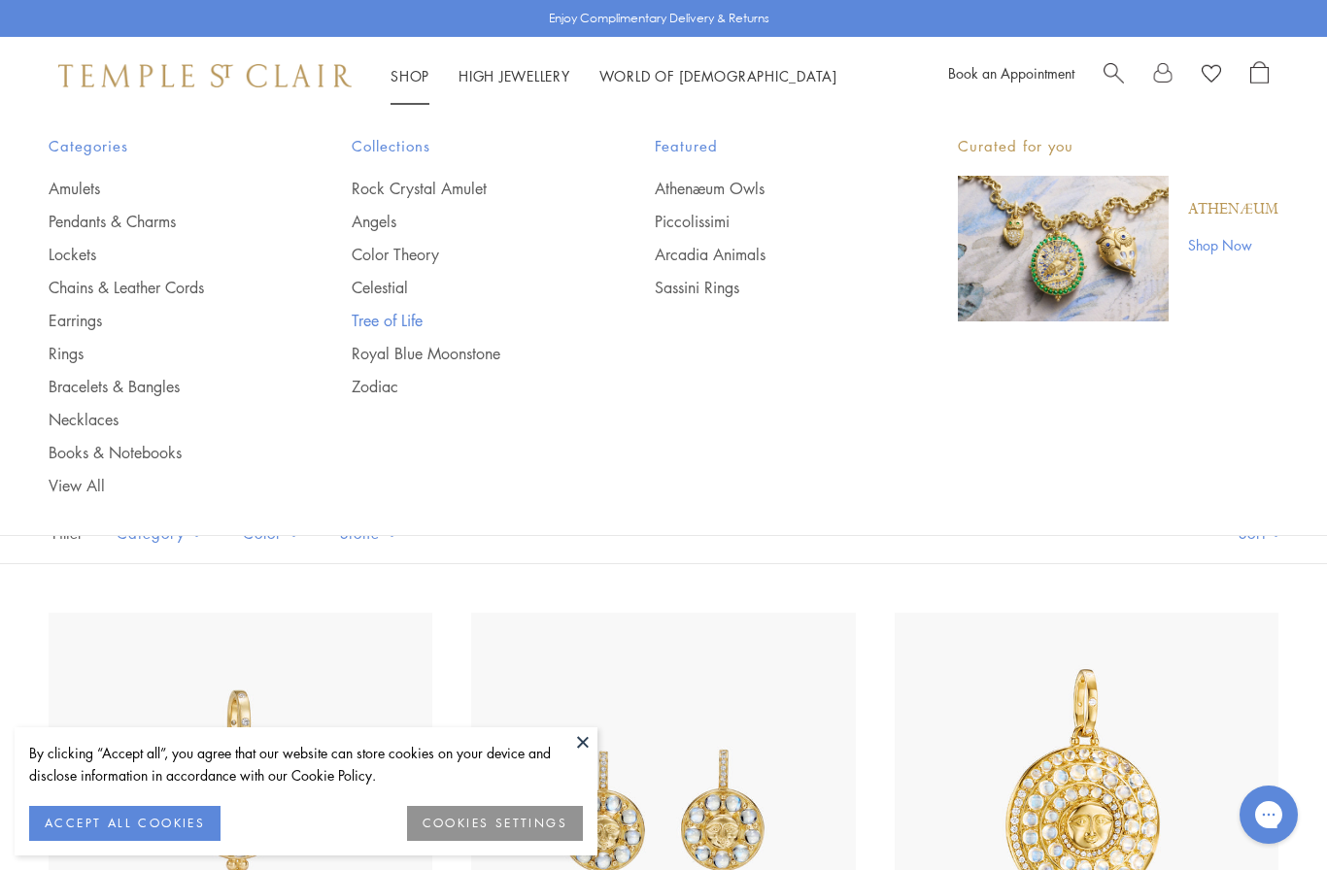
click at [409, 318] on link "Tree of Life" at bounding box center [464, 320] width 225 height 21
click at [476, 354] on link "Royal Blue Moonstone" at bounding box center [464, 353] width 225 height 21
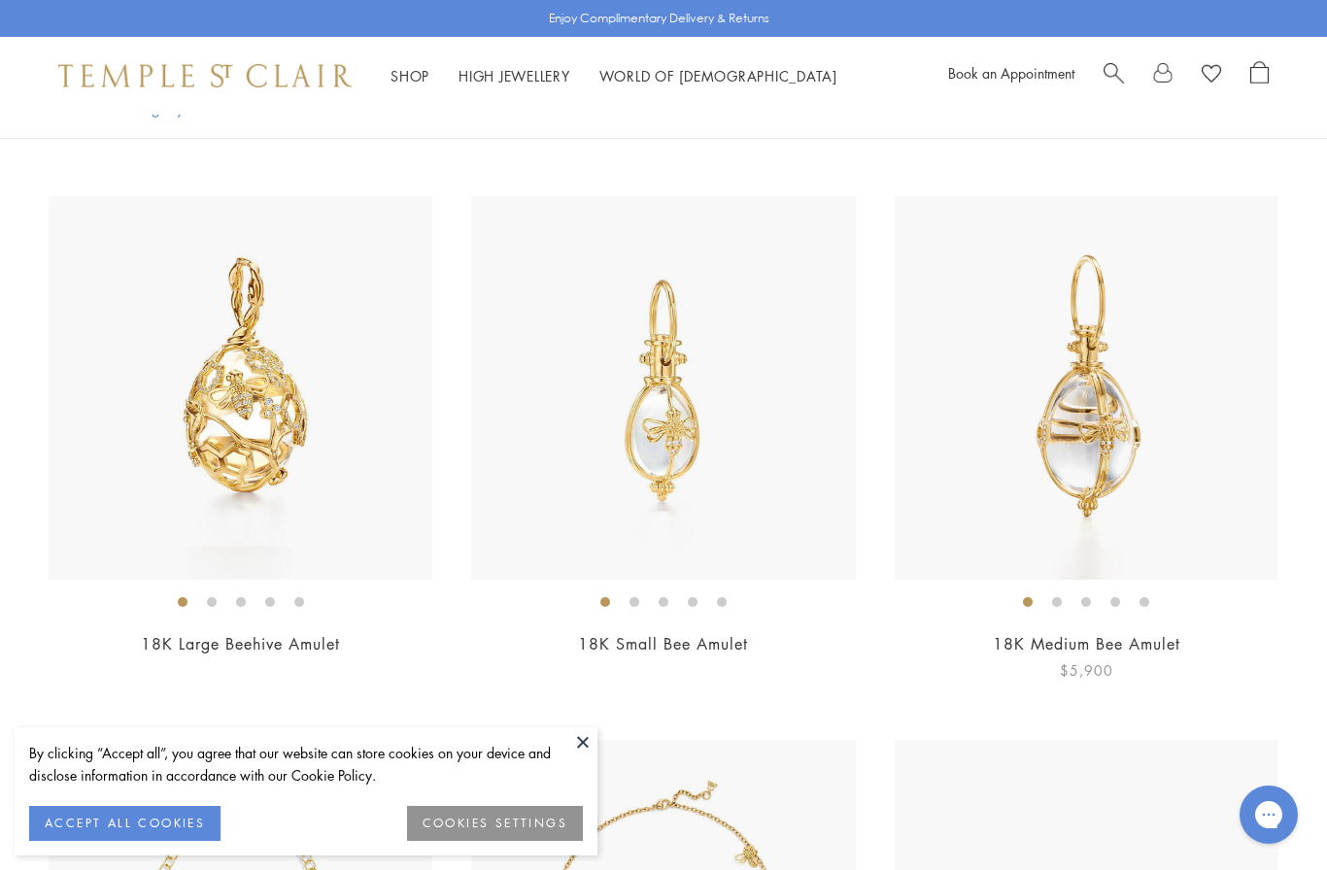
scroll to position [10714, 0]
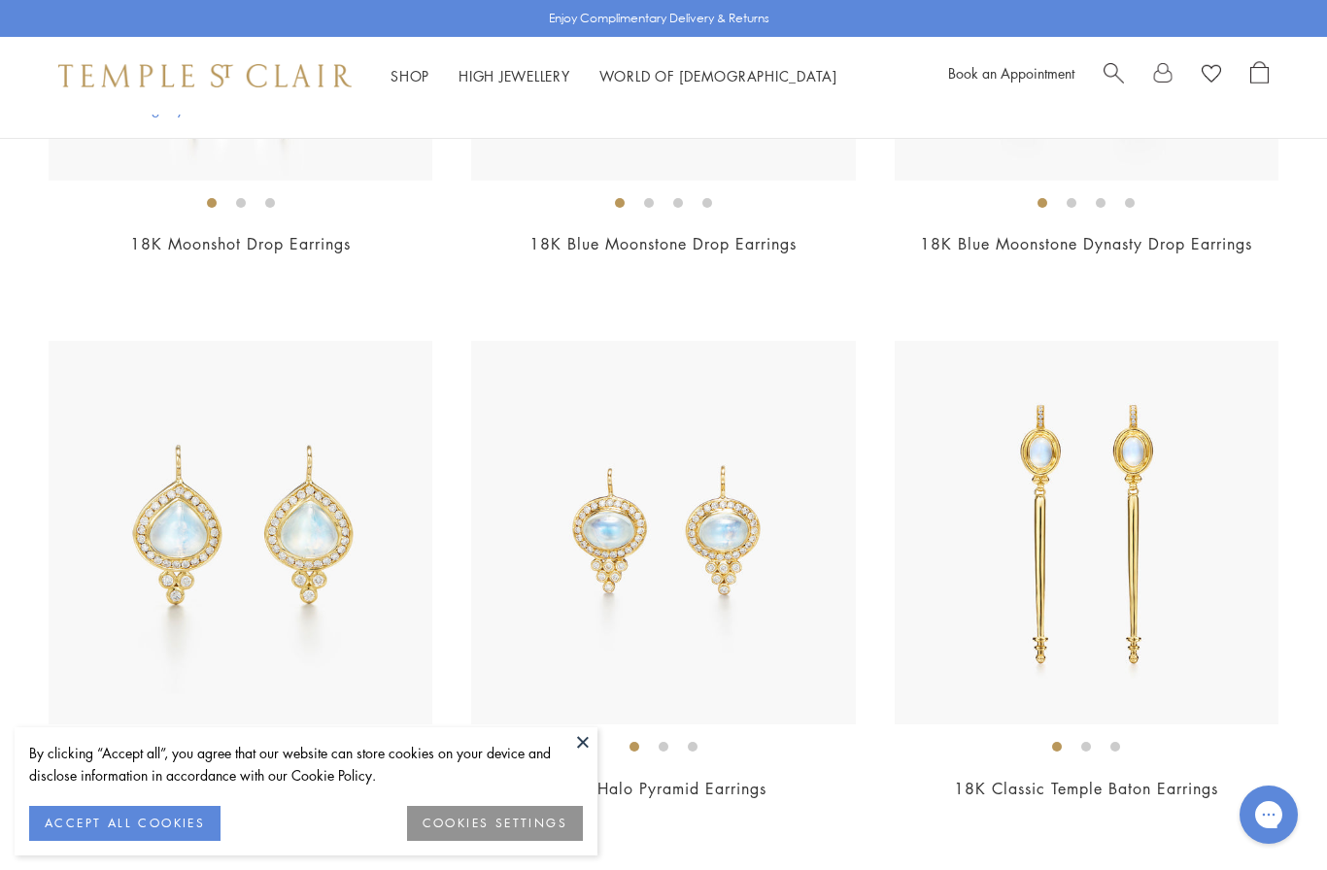
scroll to position [5717, 0]
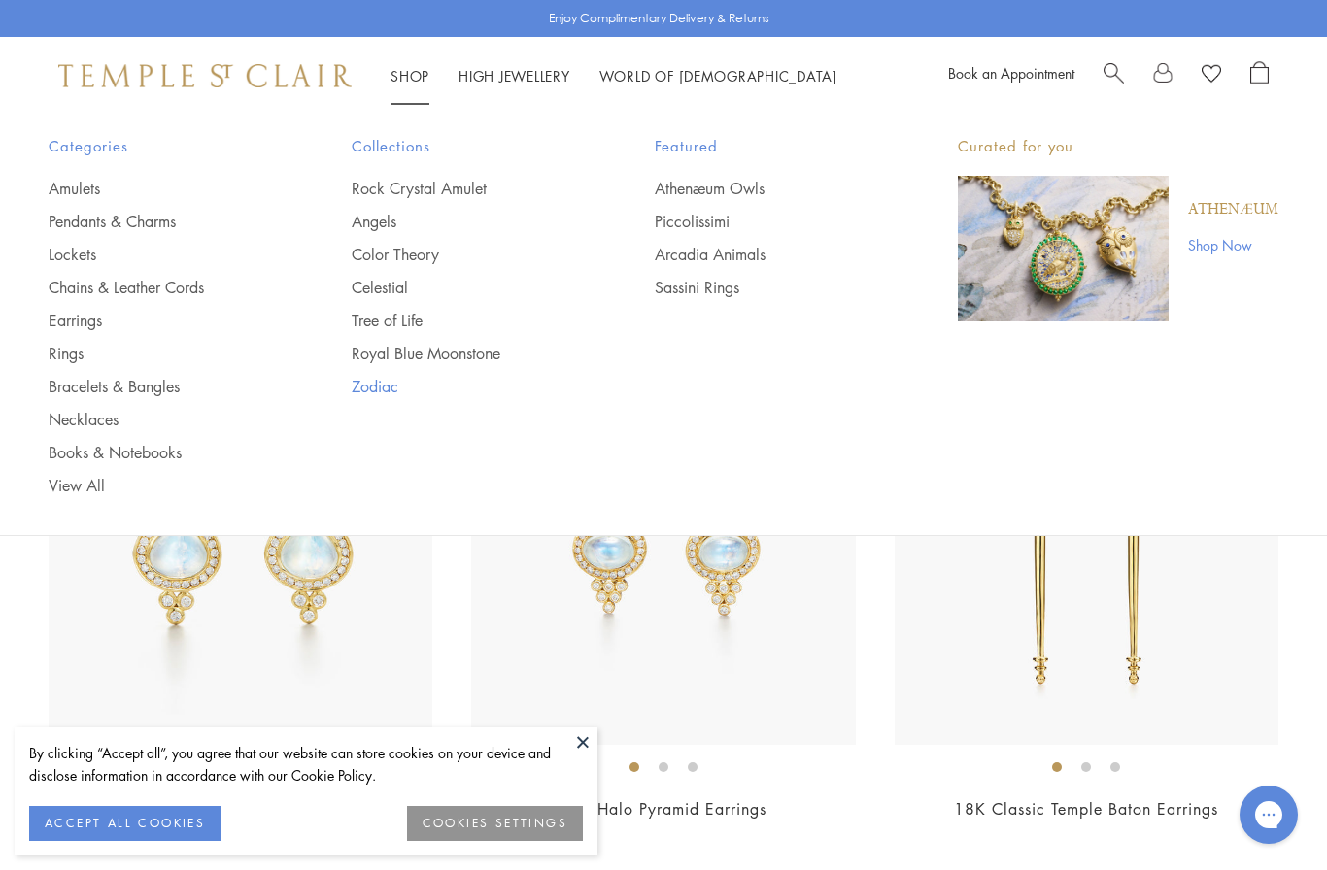
click at [373, 393] on link "Zodiac" at bounding box center [464, 386] width 225 height 21
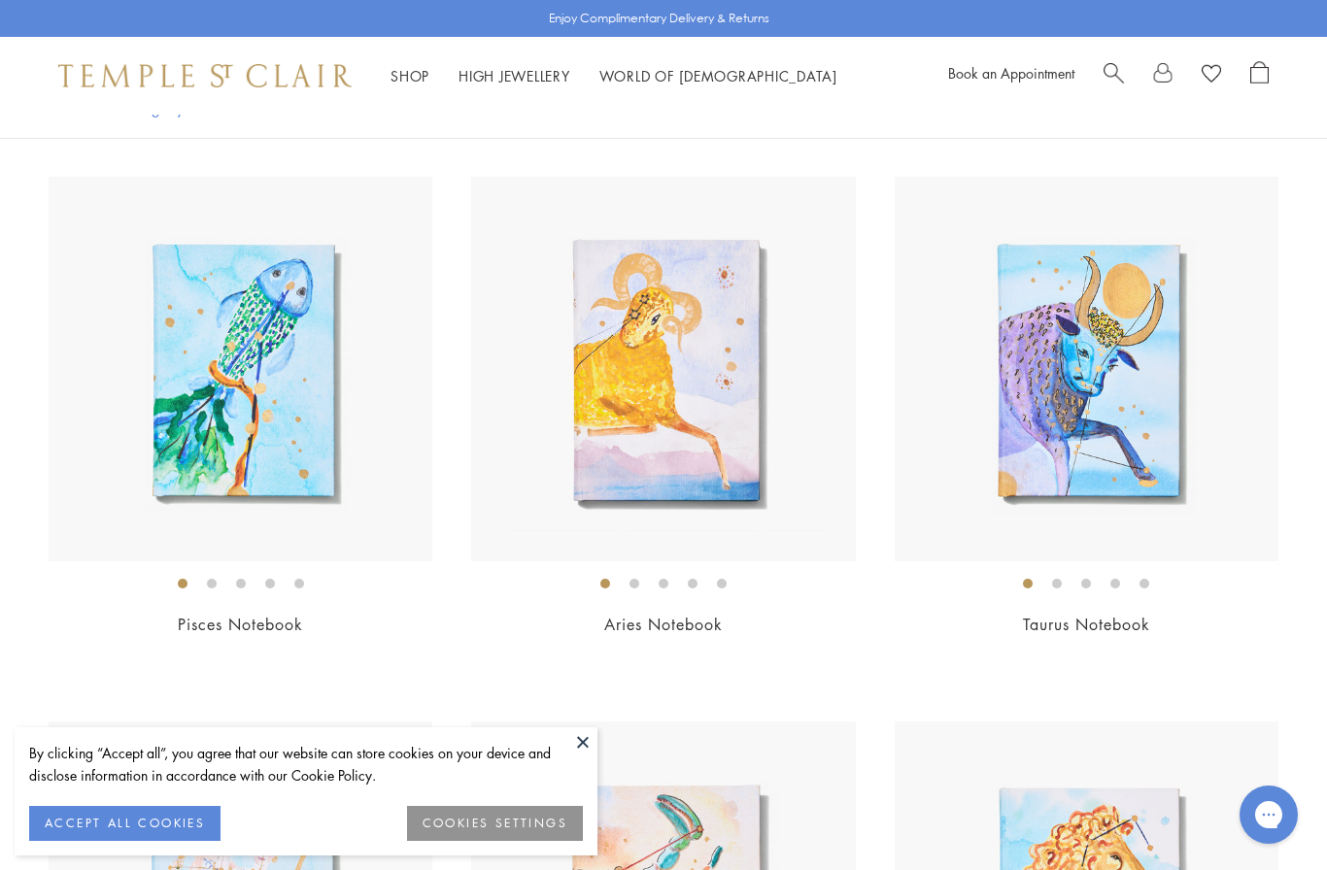
scroll to position [3687, 0]
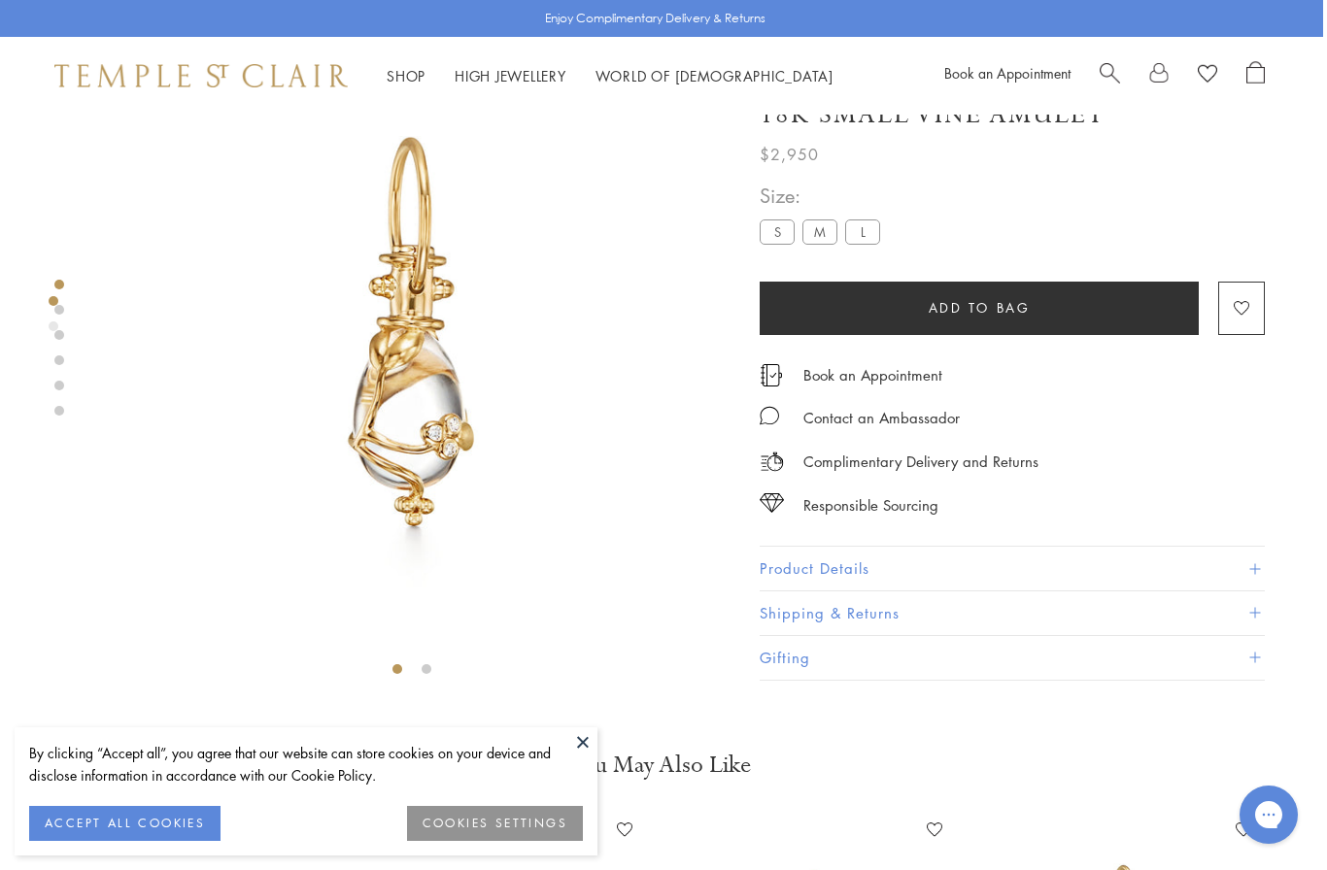
scroll to position [0, 4]
